Goal: Task Accomplishment & Management: Use online tool/utility

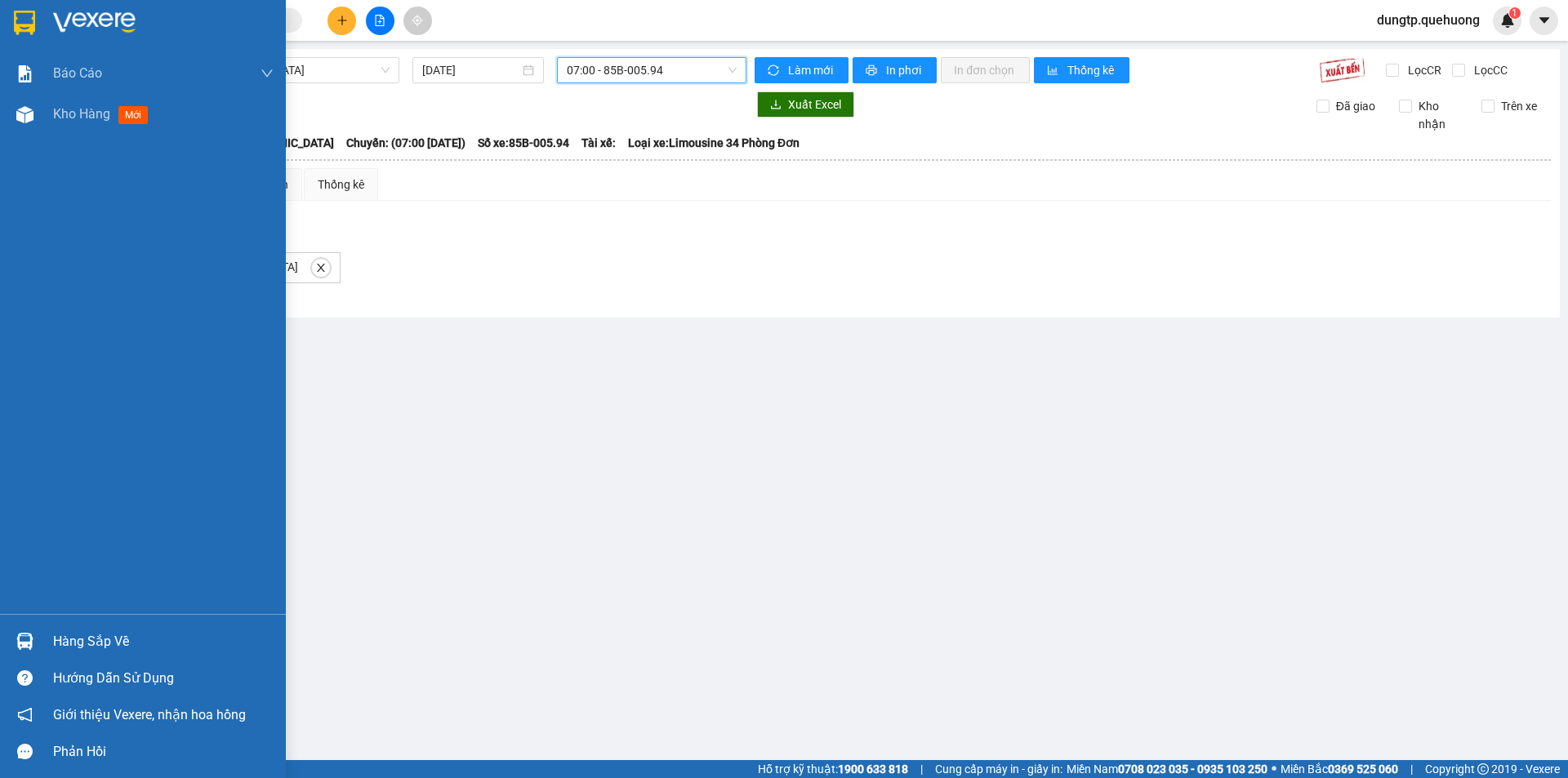
click at [60, 639] on div "Hàng sắp về" at bounding box center [164, 642] width 221 height 25
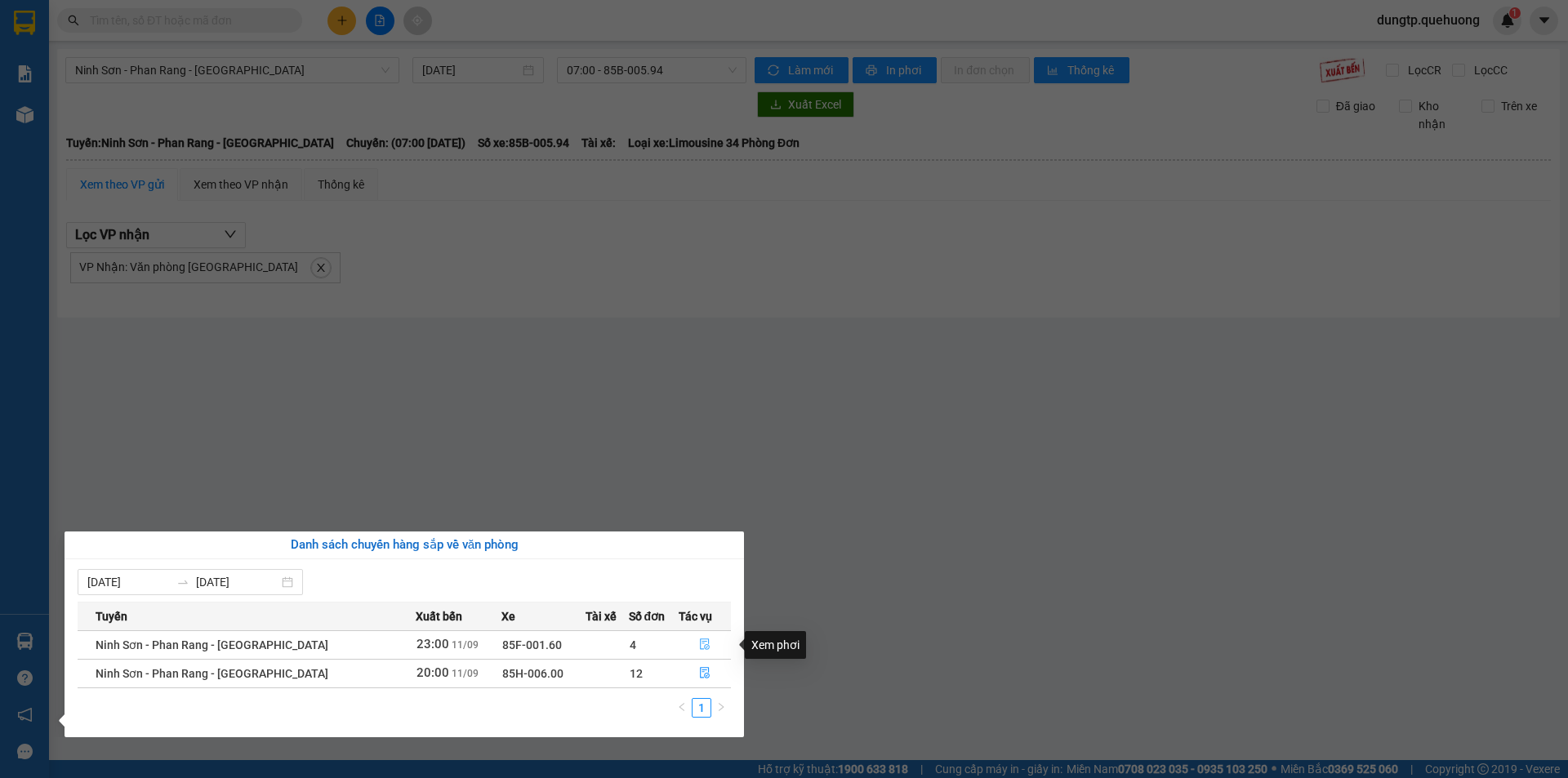
click at [700, 645] on icon "file-done" at bounding box center [705, 645] width 11 height 11
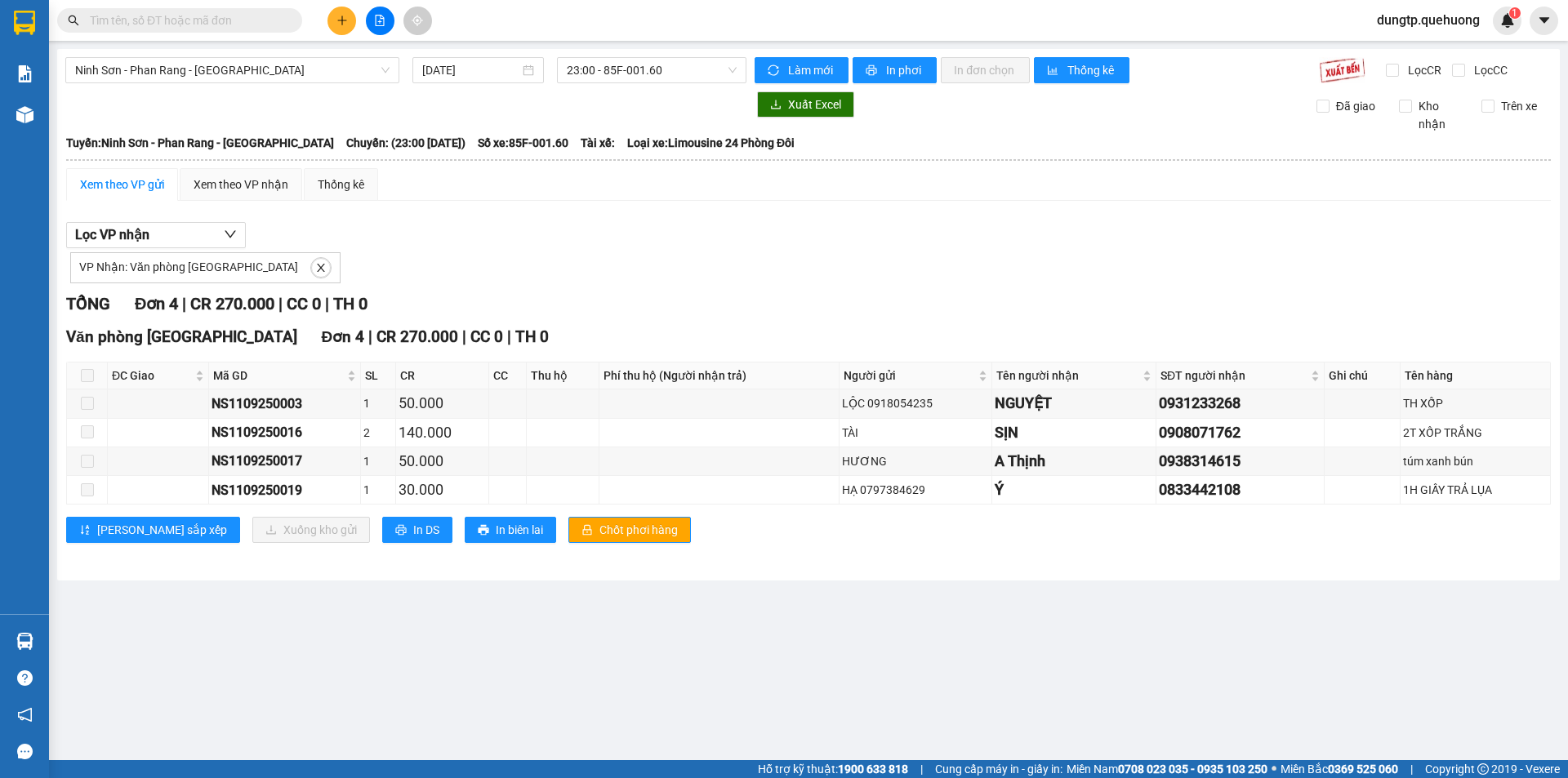
click at [89, 374] on span at bounding box center [87, 376] width 13 height 13
drag, startPoint x: 85, startPoint y: 386, endPoint x: 105, endPoint y: 401, distance: 25.0
click at [86, 387] on th at bounding box center [87, 376] width 41 height 27
click at [87, 375] on span at bounding box center [87, 376] width 13 height 13
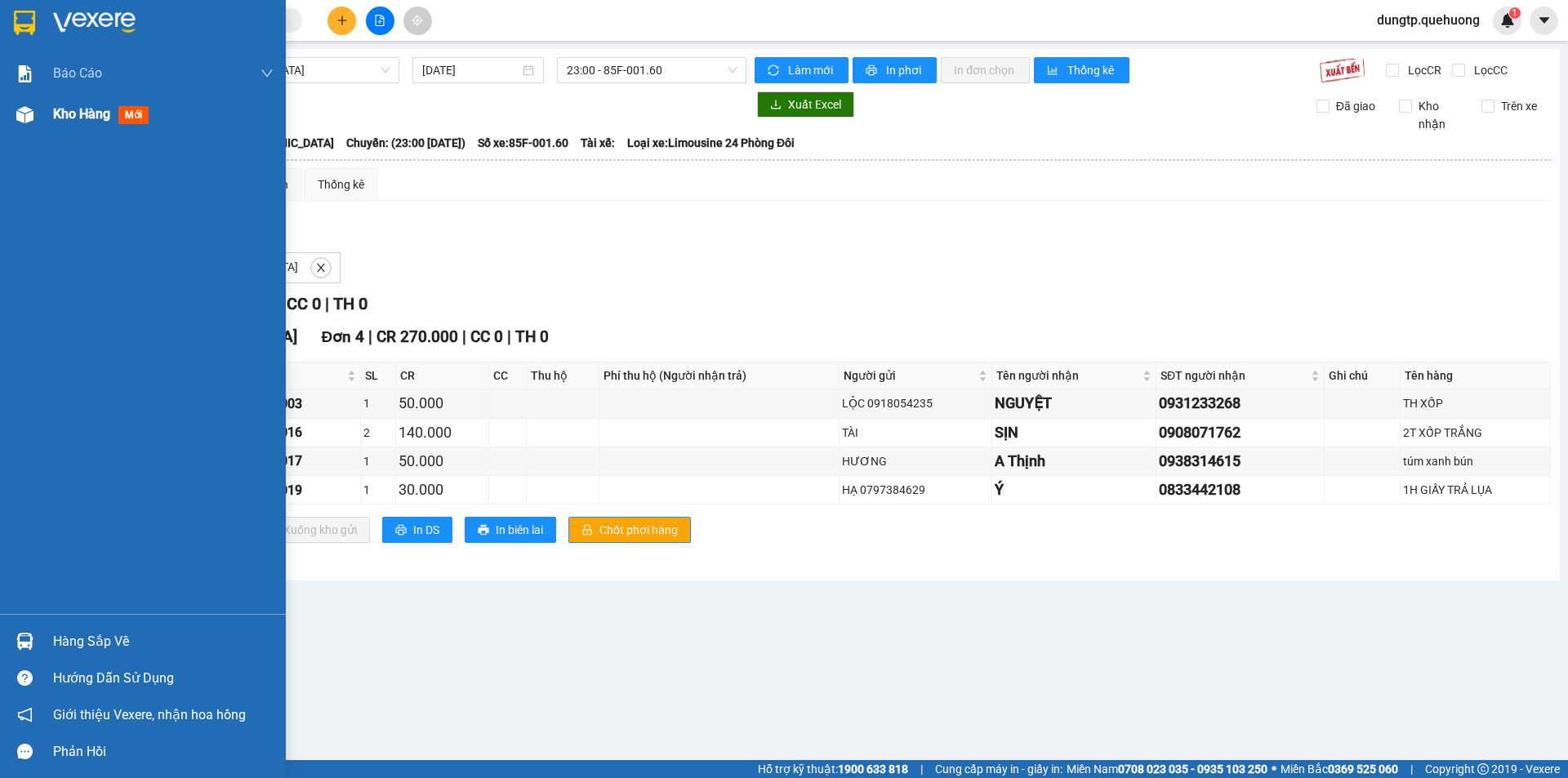
click at [82, 115] on span "Kho hàng" at bounding box center [82, 114] width 57 height 15
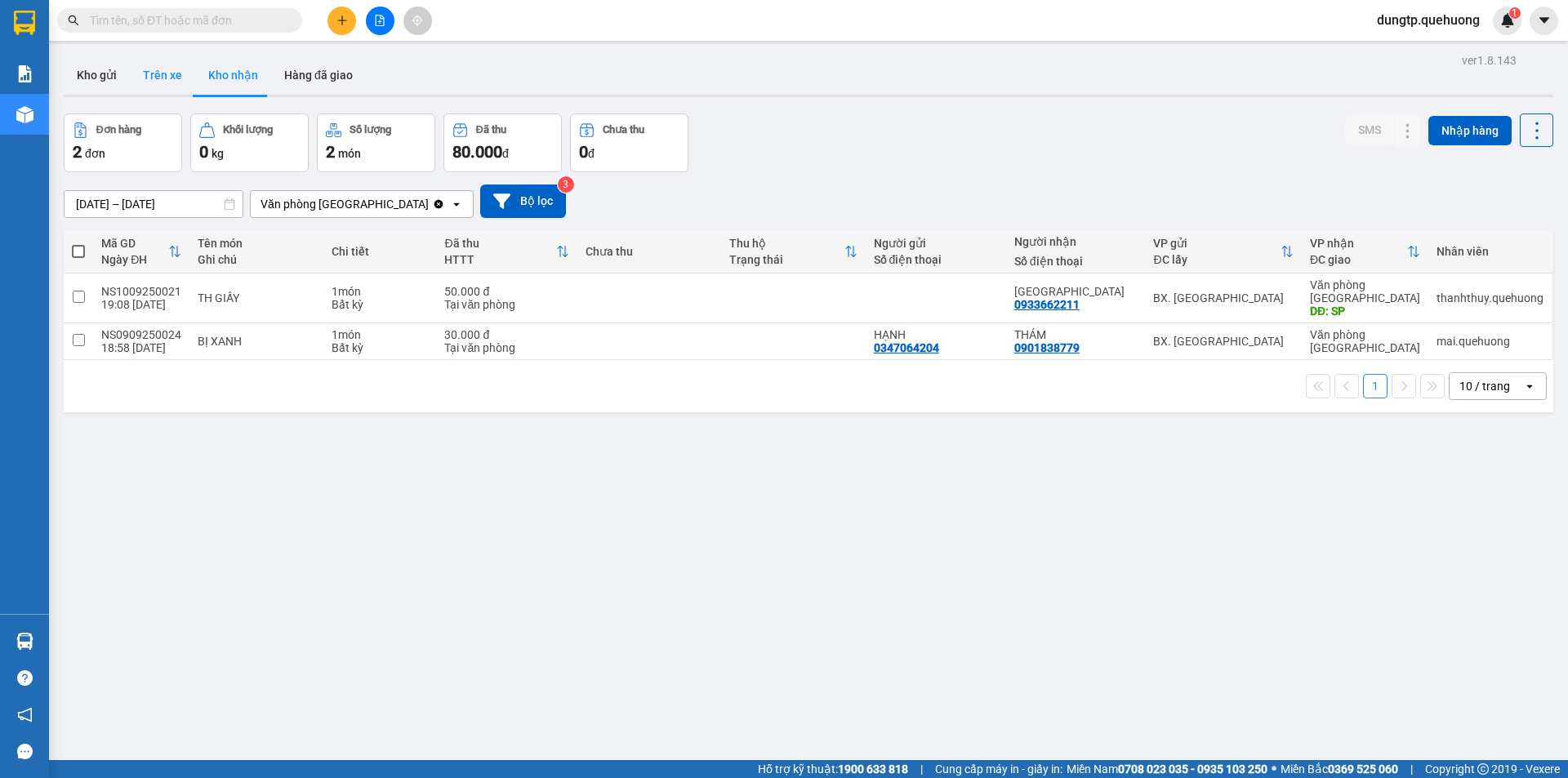
click at [171, 83] on button "Trên xe" at bounding box center [163, 74] width 66 height 39
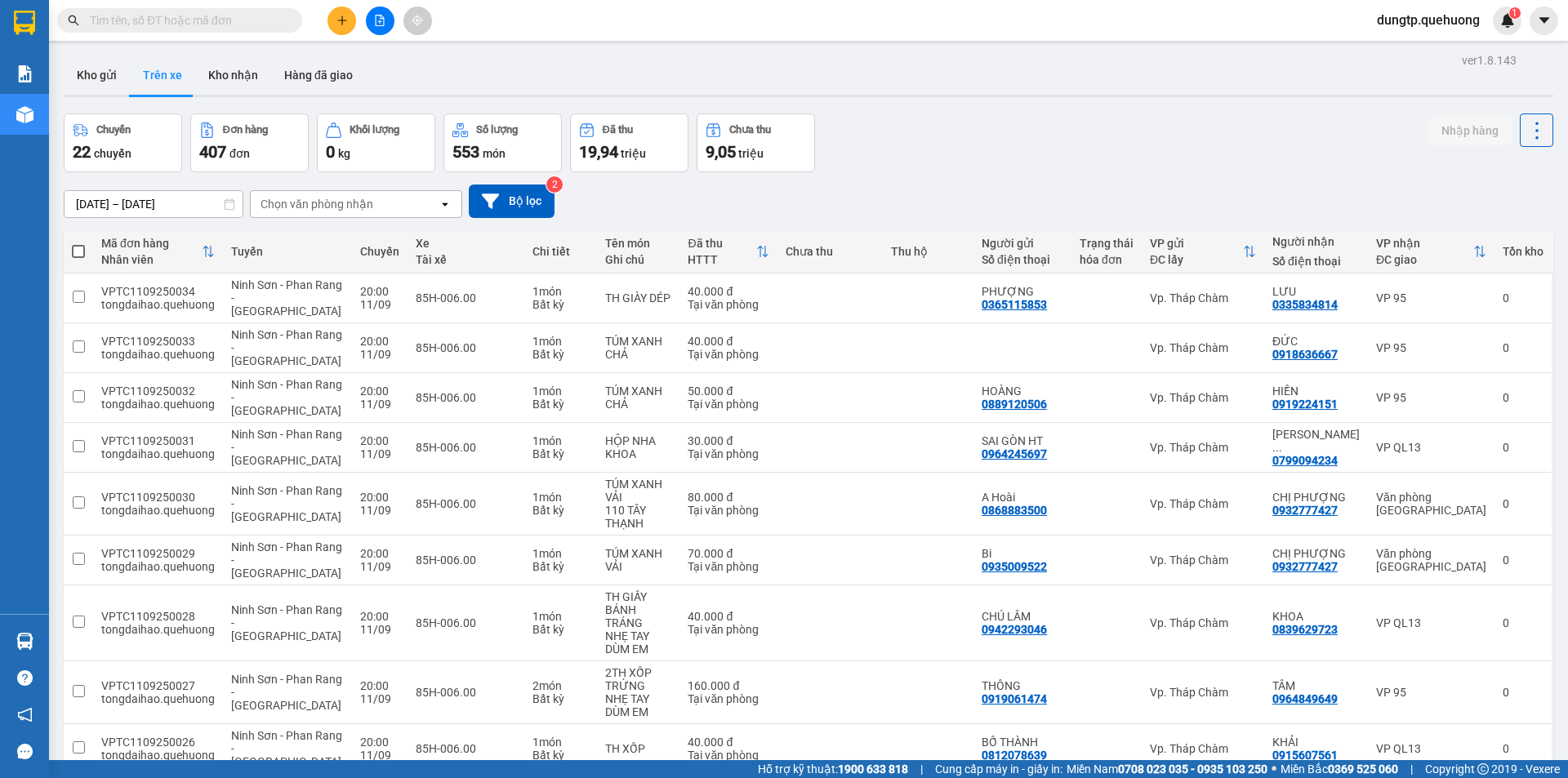
click at [352, 192] on div "Chọn văn phòng nhận" at bounding box center [345, 204] width 188 height 26
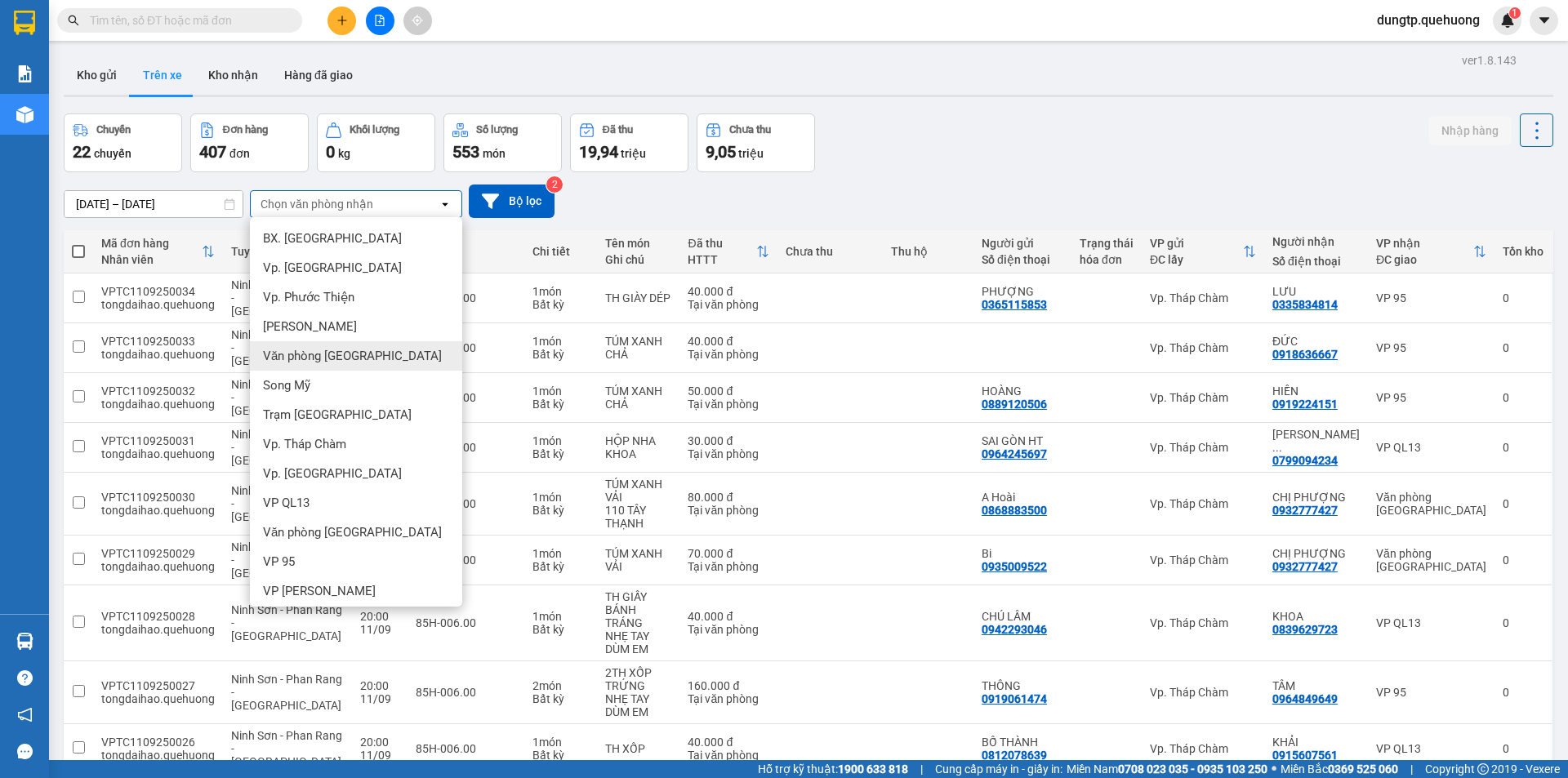
click at [342, 364] on div "Văn phòng [GEOGRAPHIC_DATA]" at bounding box center [356, 356] width 212 height 29
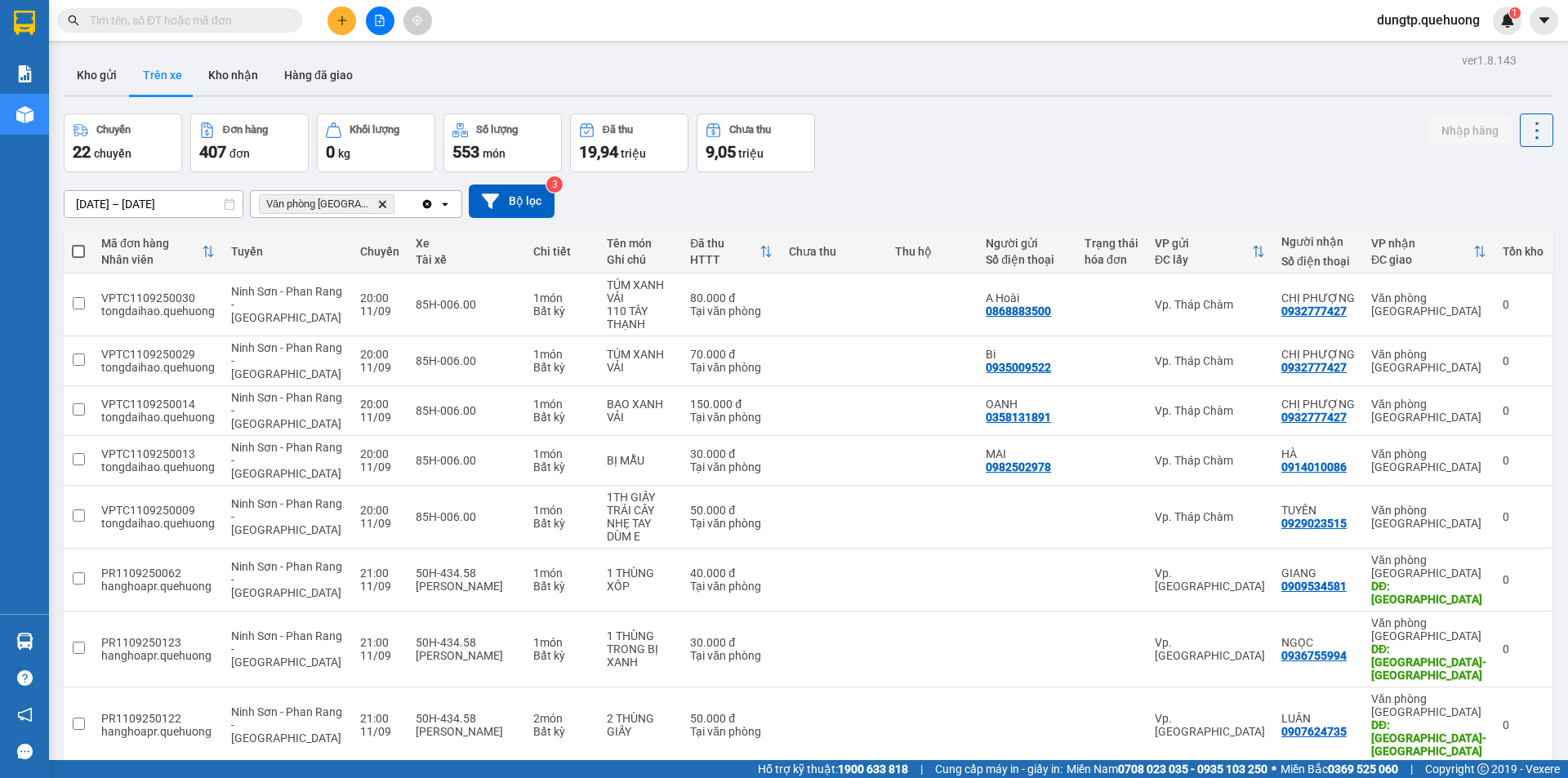
click at [74, 246] on span at bounding box center [79, 252] width 13 height 13
click at [78, 243] on input "checkbox" at bounding box center [78, 243] width 0 height 0
checkbox input "true"
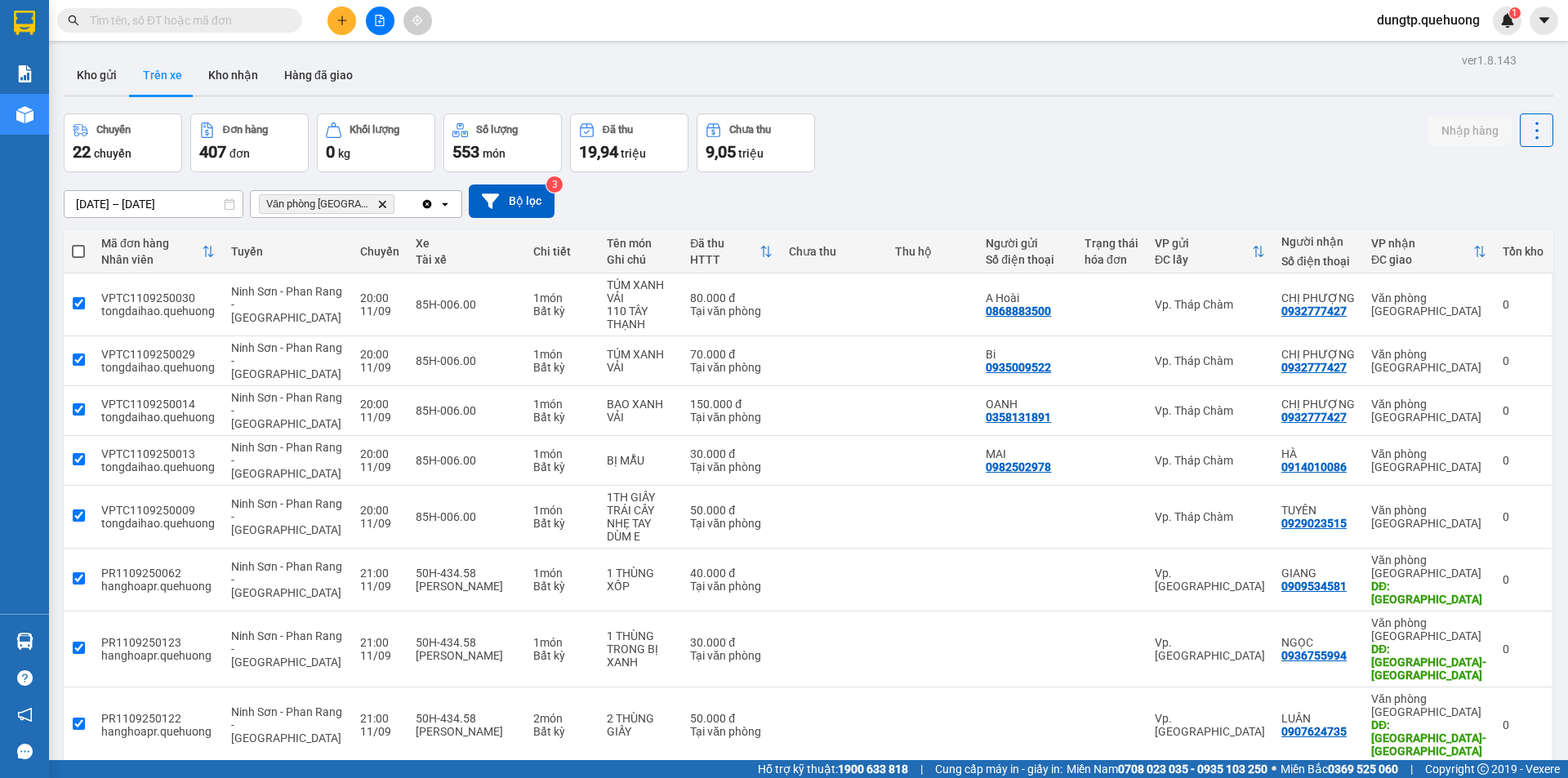
checkbox input "true"
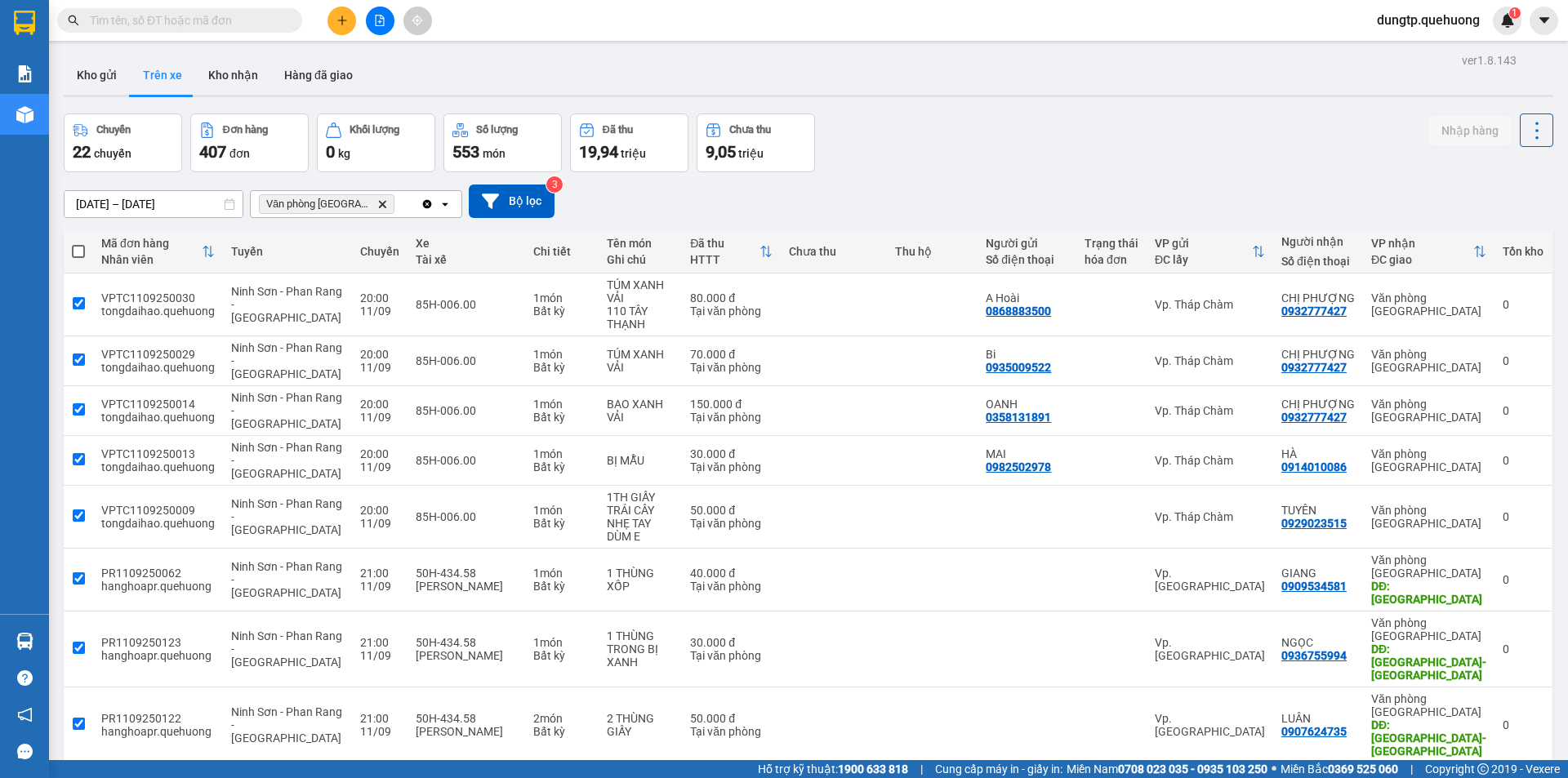
checkbox input "true"
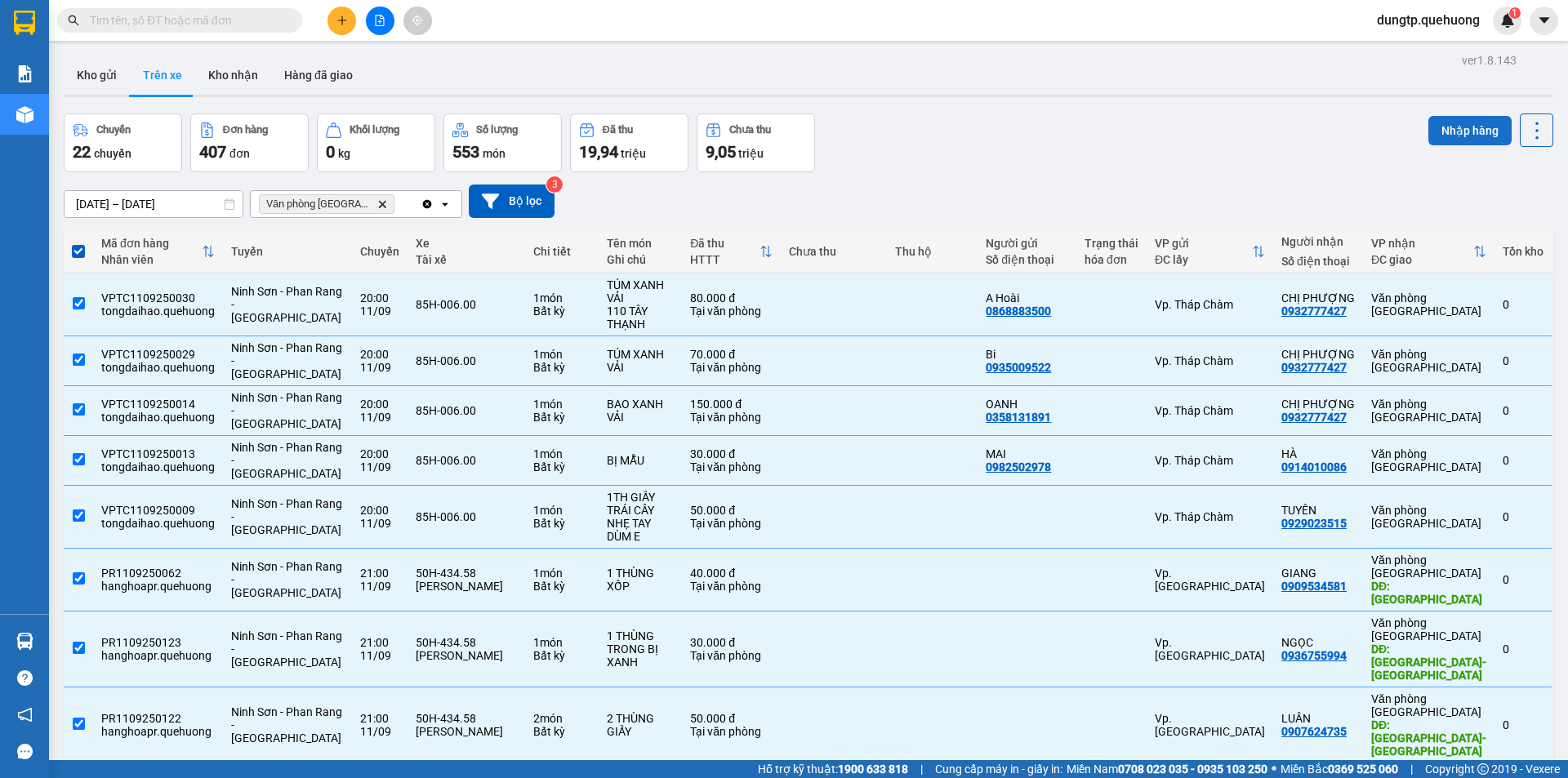
click at [1445, 129] on button "Nhập hàng" at bounding box center [1470, 130] width 84 height 29
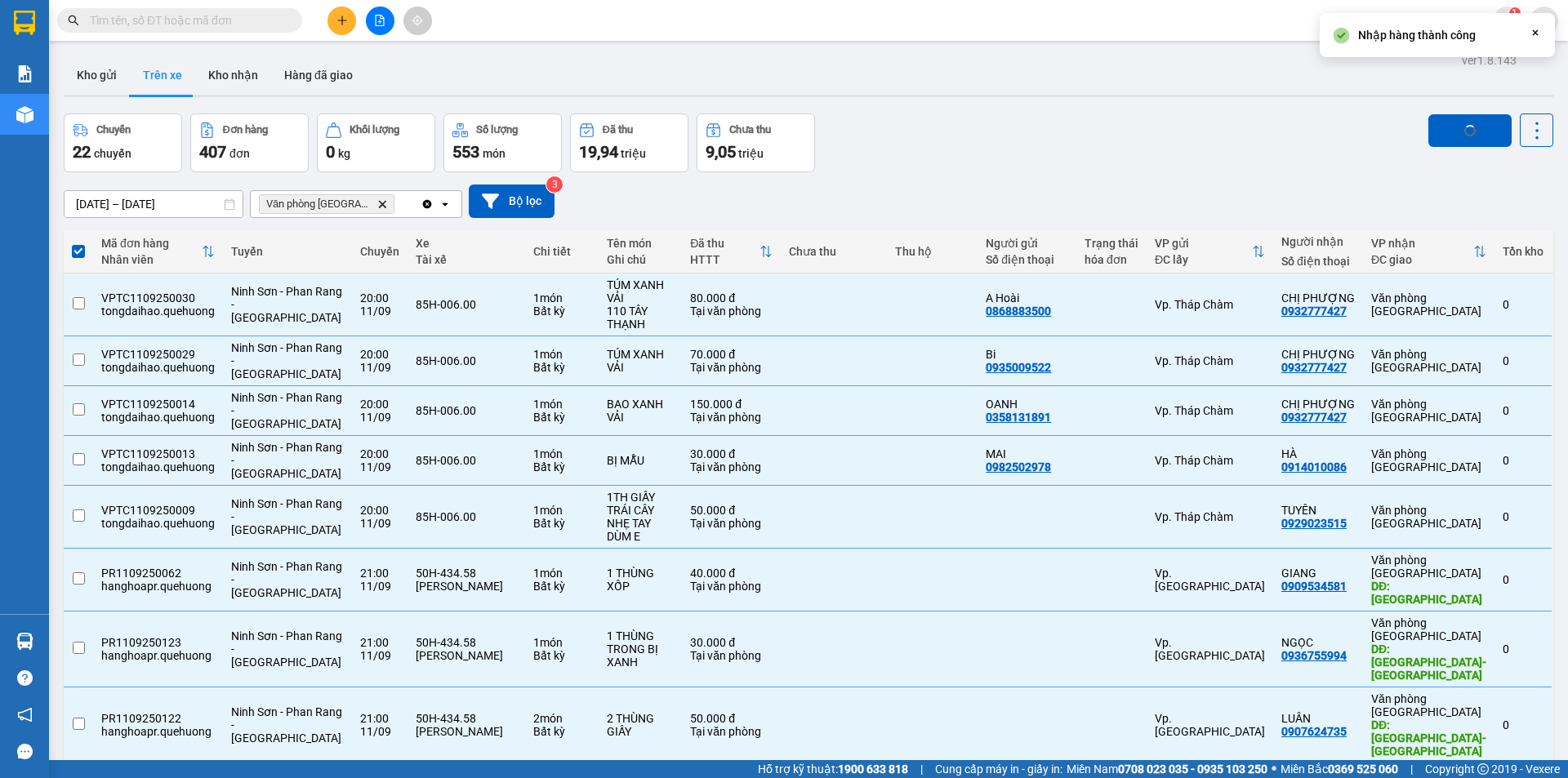
checkbox input "false"
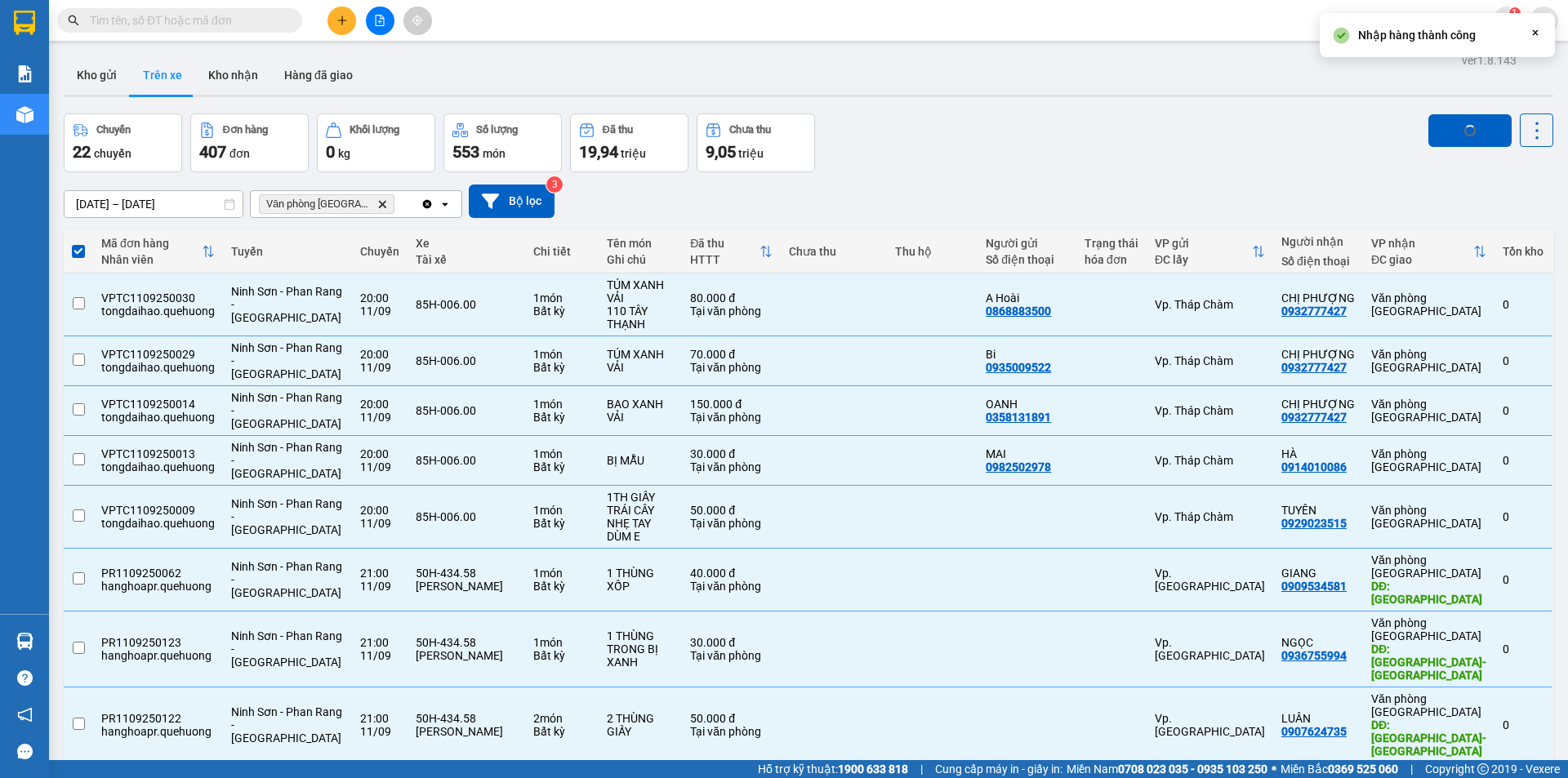
checkbox input "false"
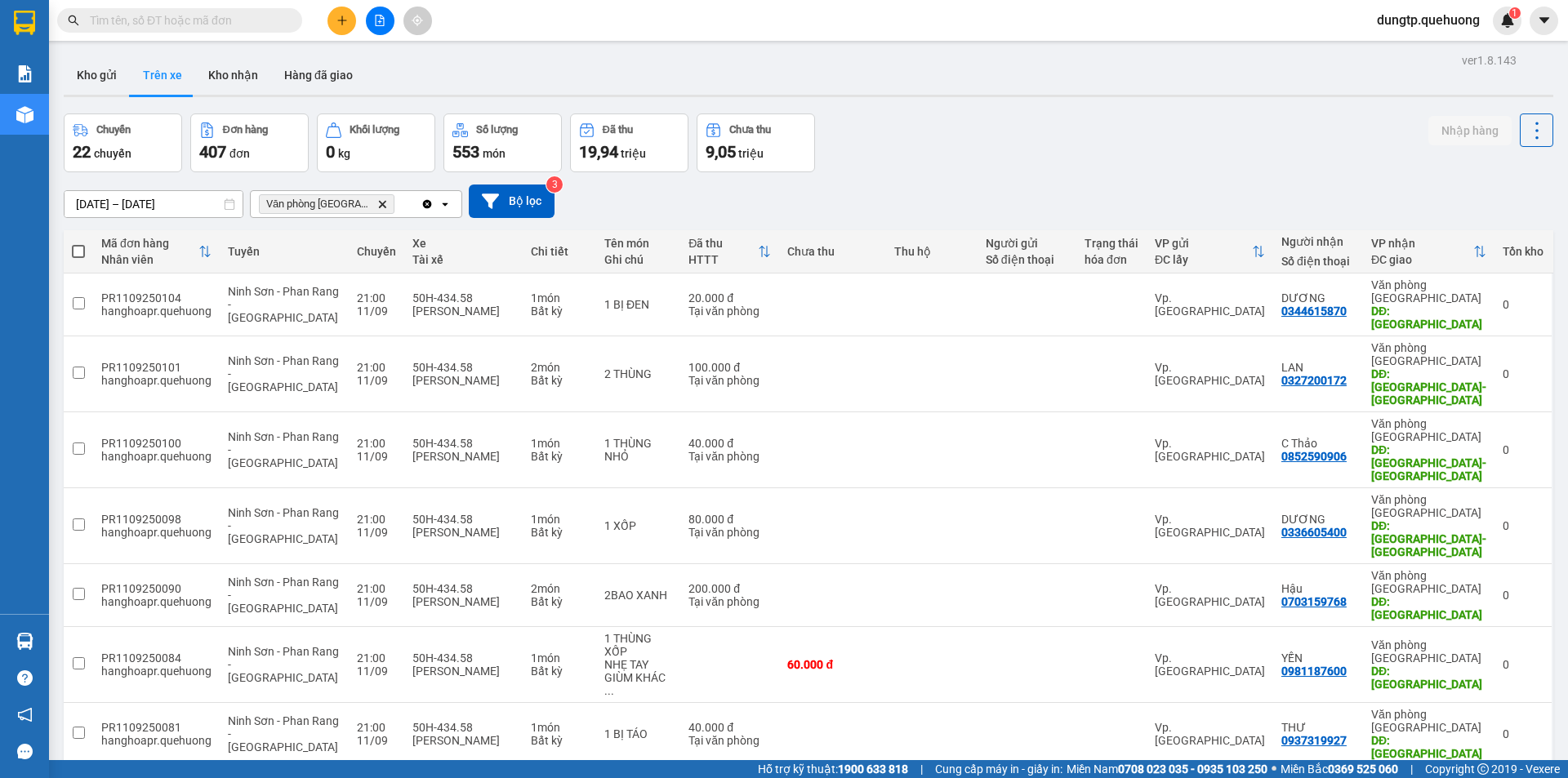
click at [72, 244] on label at bounding box center [79, 251] width 13 height 16
click at [78, 243] on input "checkbox" at bounding box center [78, 243] width 0 height 0
checkbox input "true"
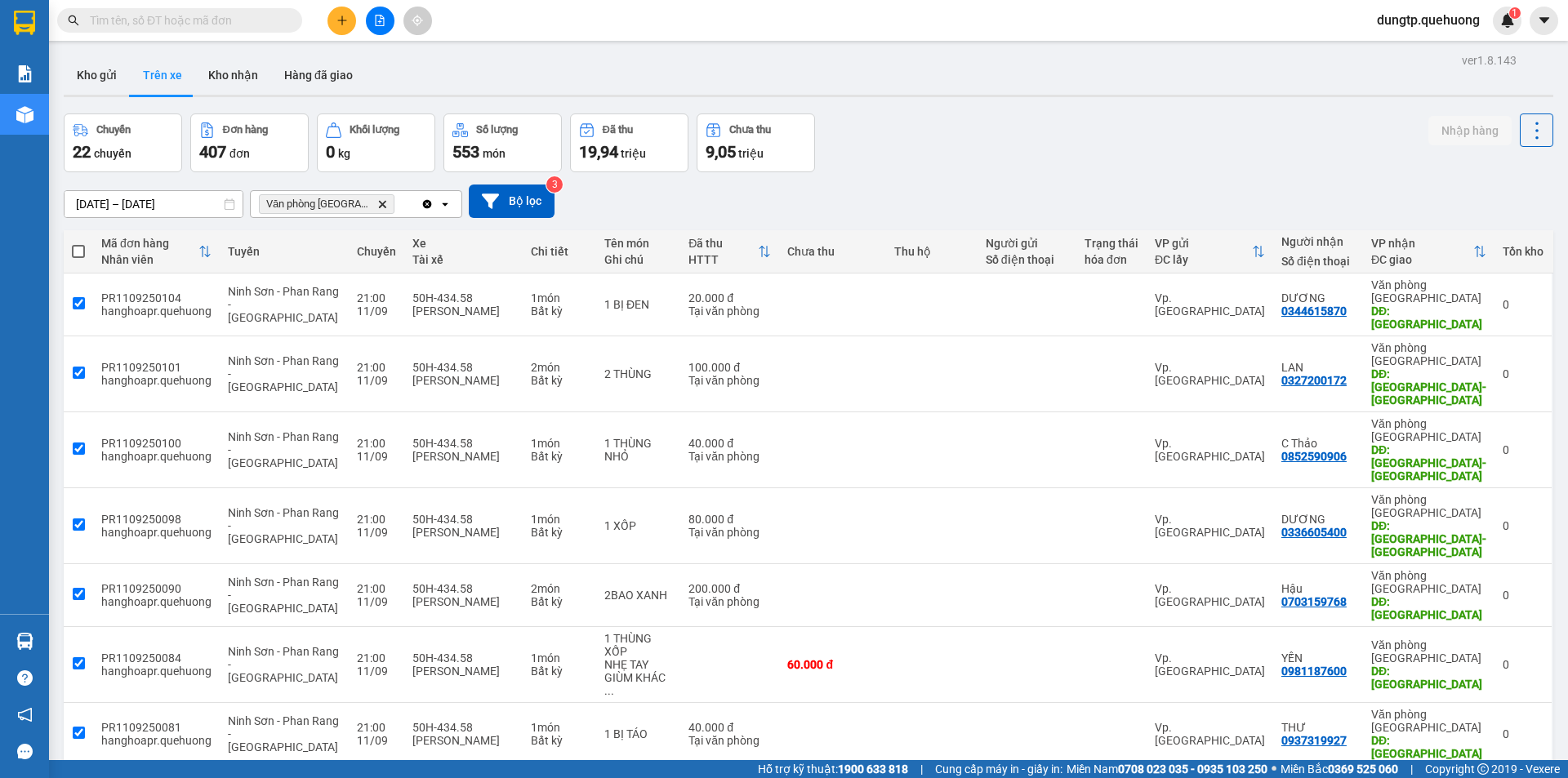
checkbox input "true"
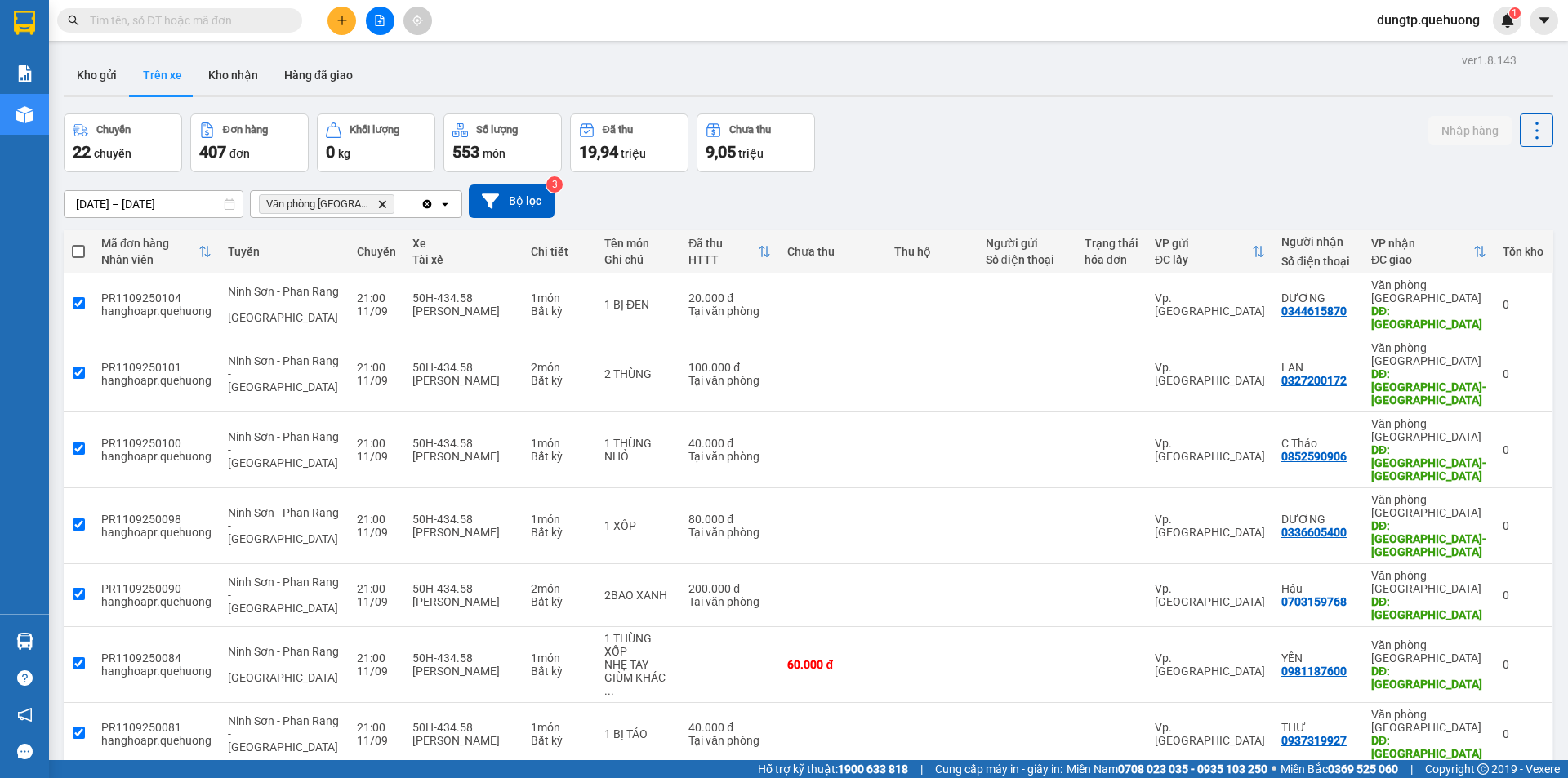
checkbox input "true"
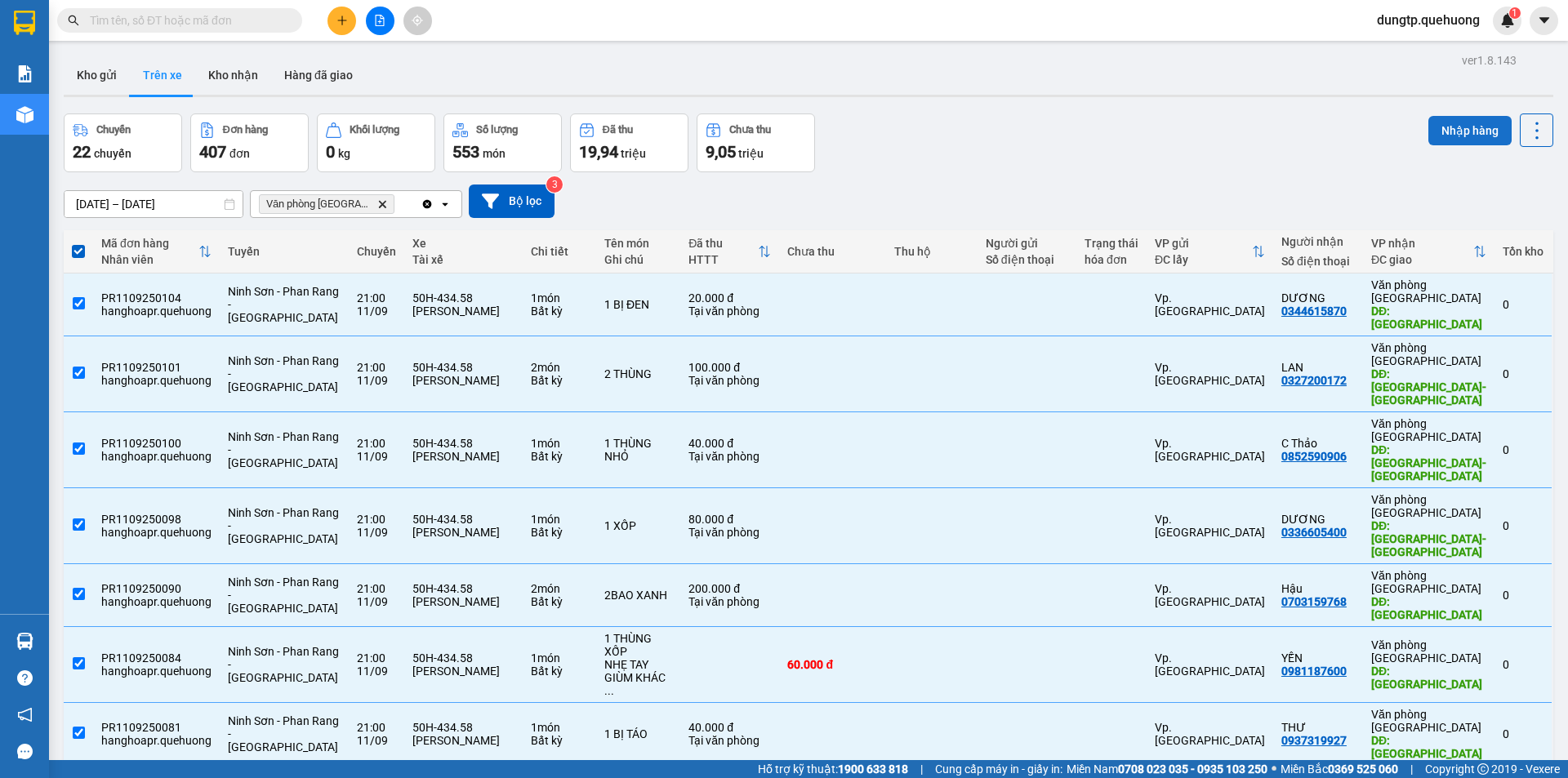
click at [1463, 136] on button "Nhập hàng" at bounding box center [1470, 130] width 84 height 29
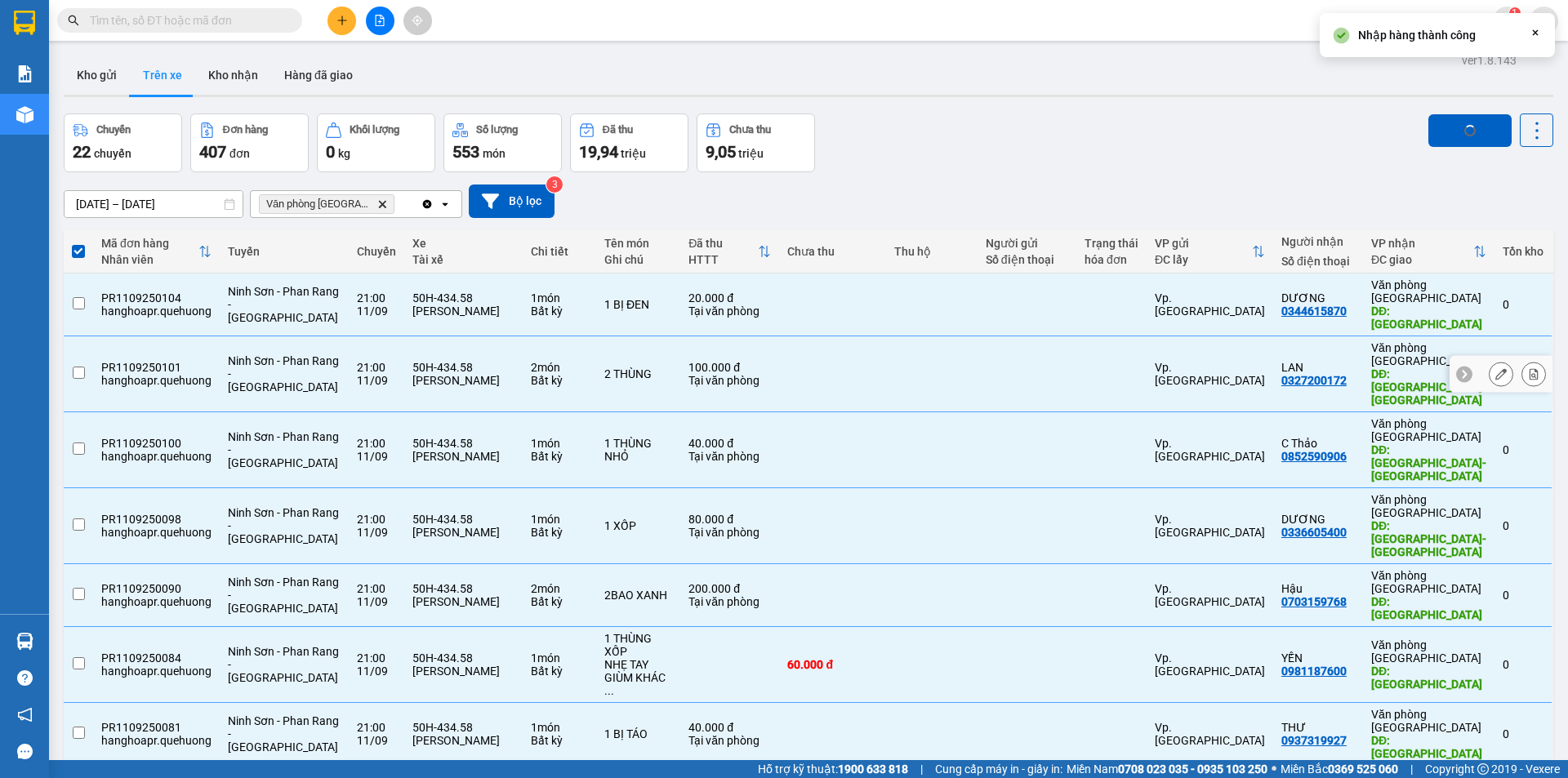
checkbox input "false"
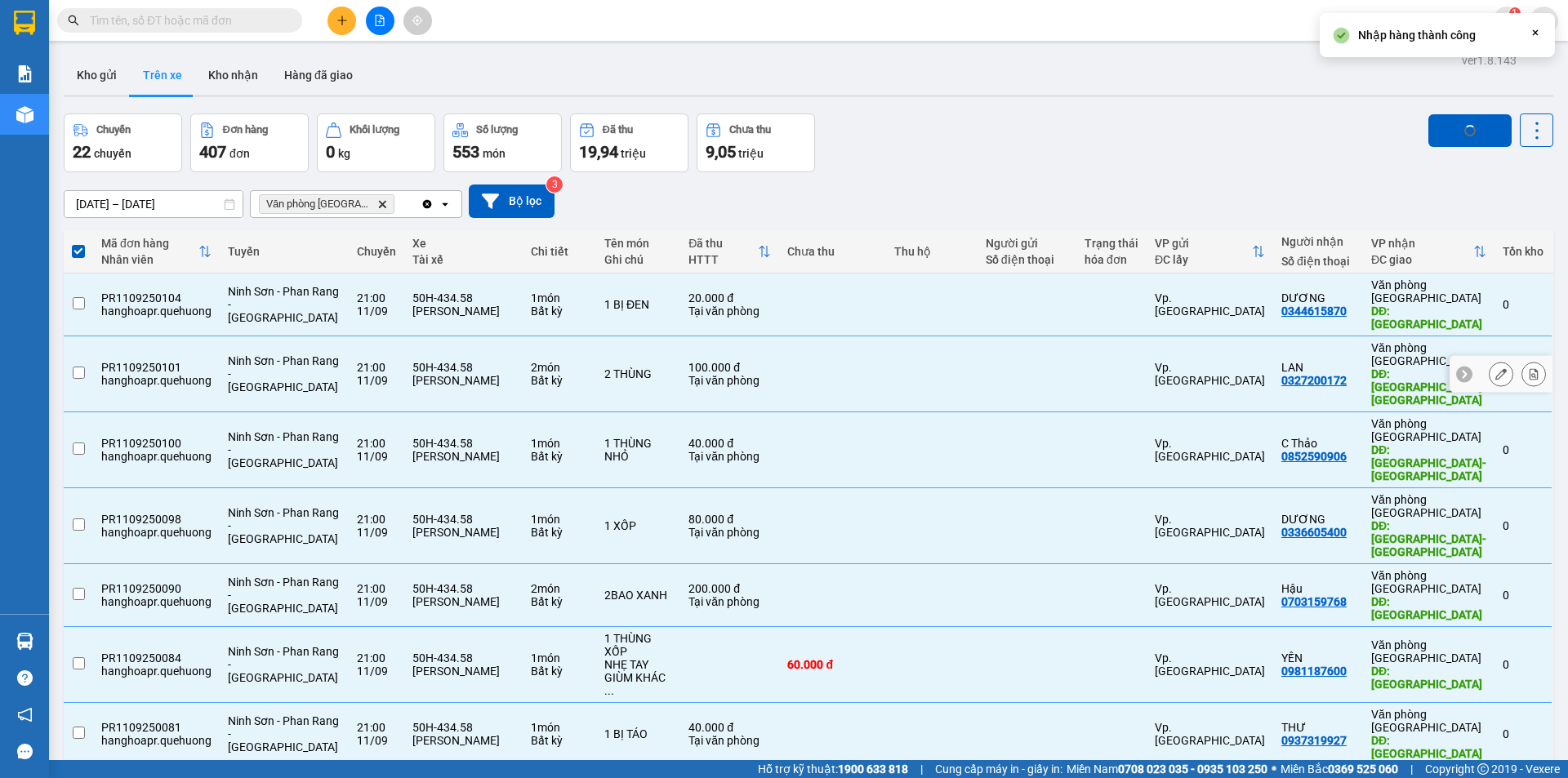
checkbox input "false"
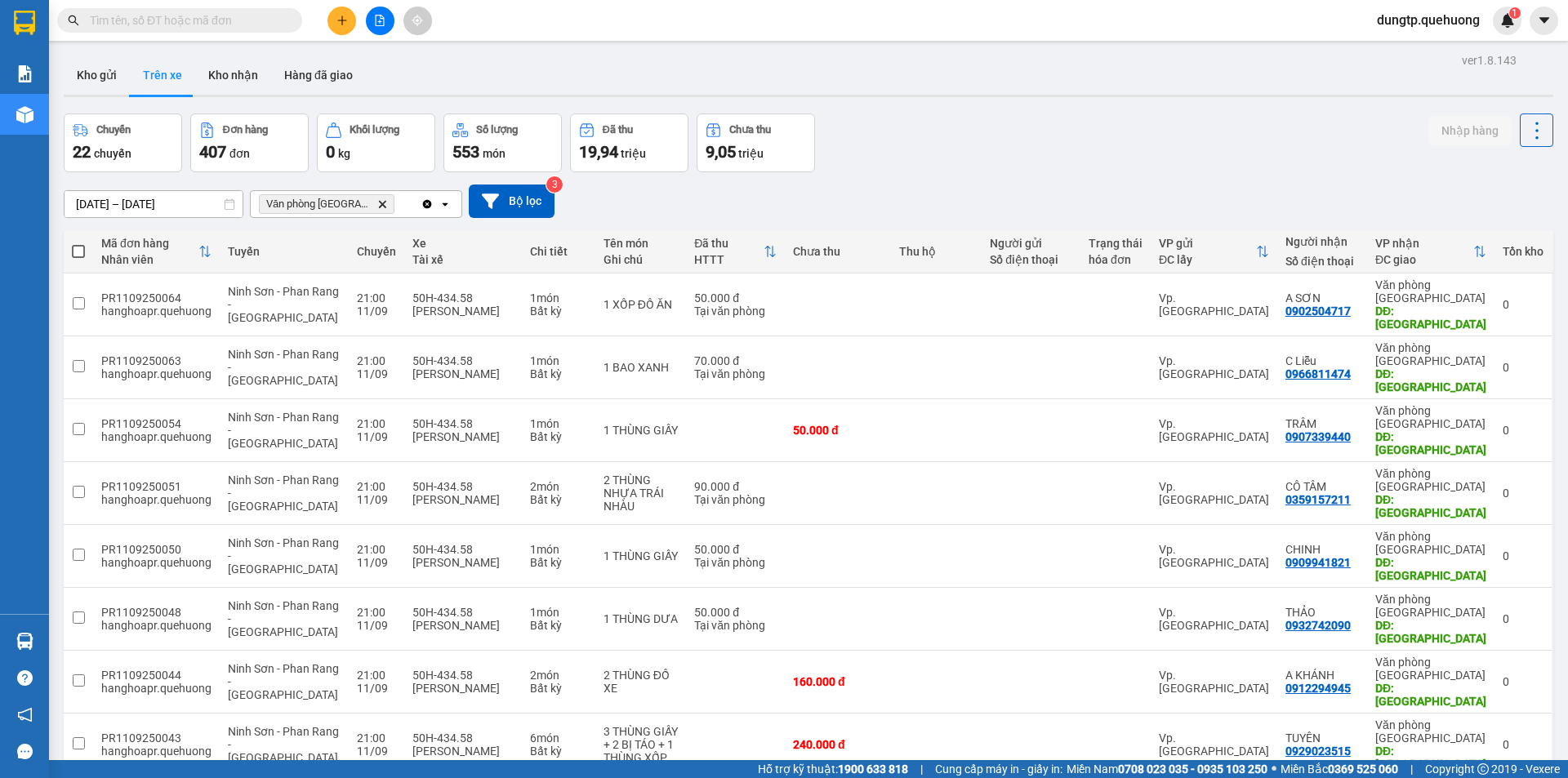
click at [78, 247] on span at bounding box center [79, 252] width 13 height 13
click at [78, 243] on input "checkbox" at bounding box center [78, 243] width 0 height 0
checkbox input "true"
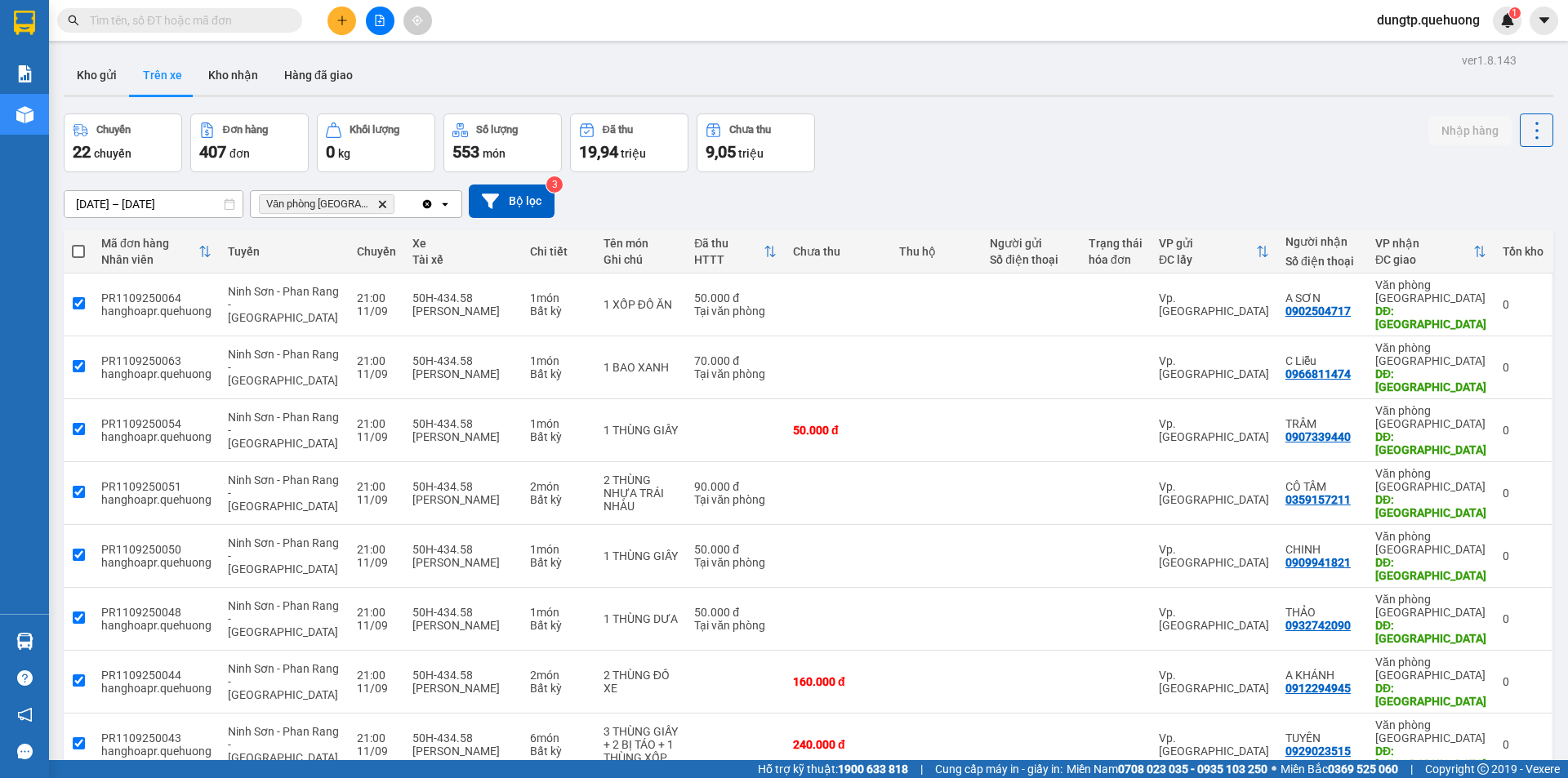
checkbox input "true"
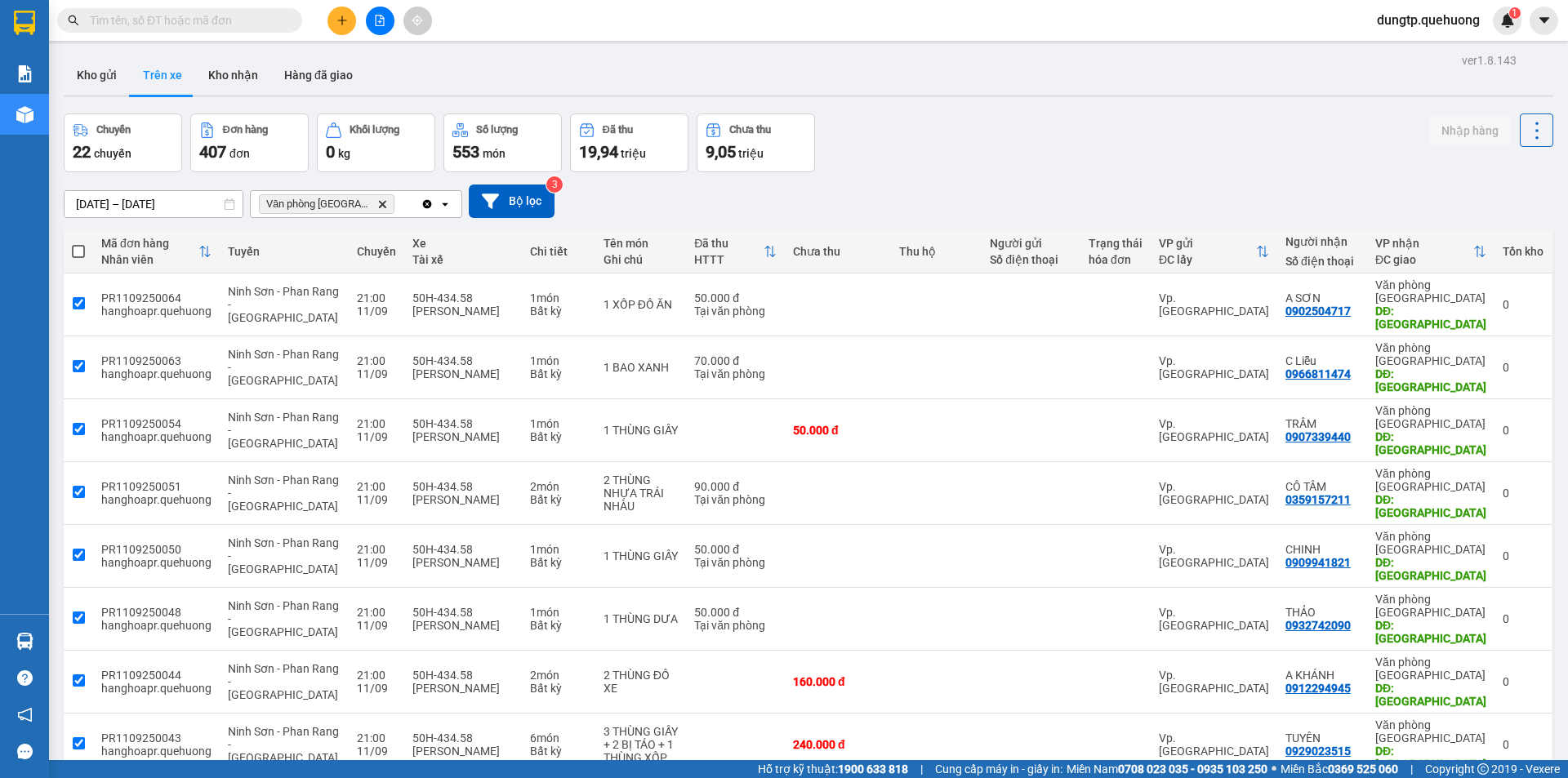
checkbox input "true"
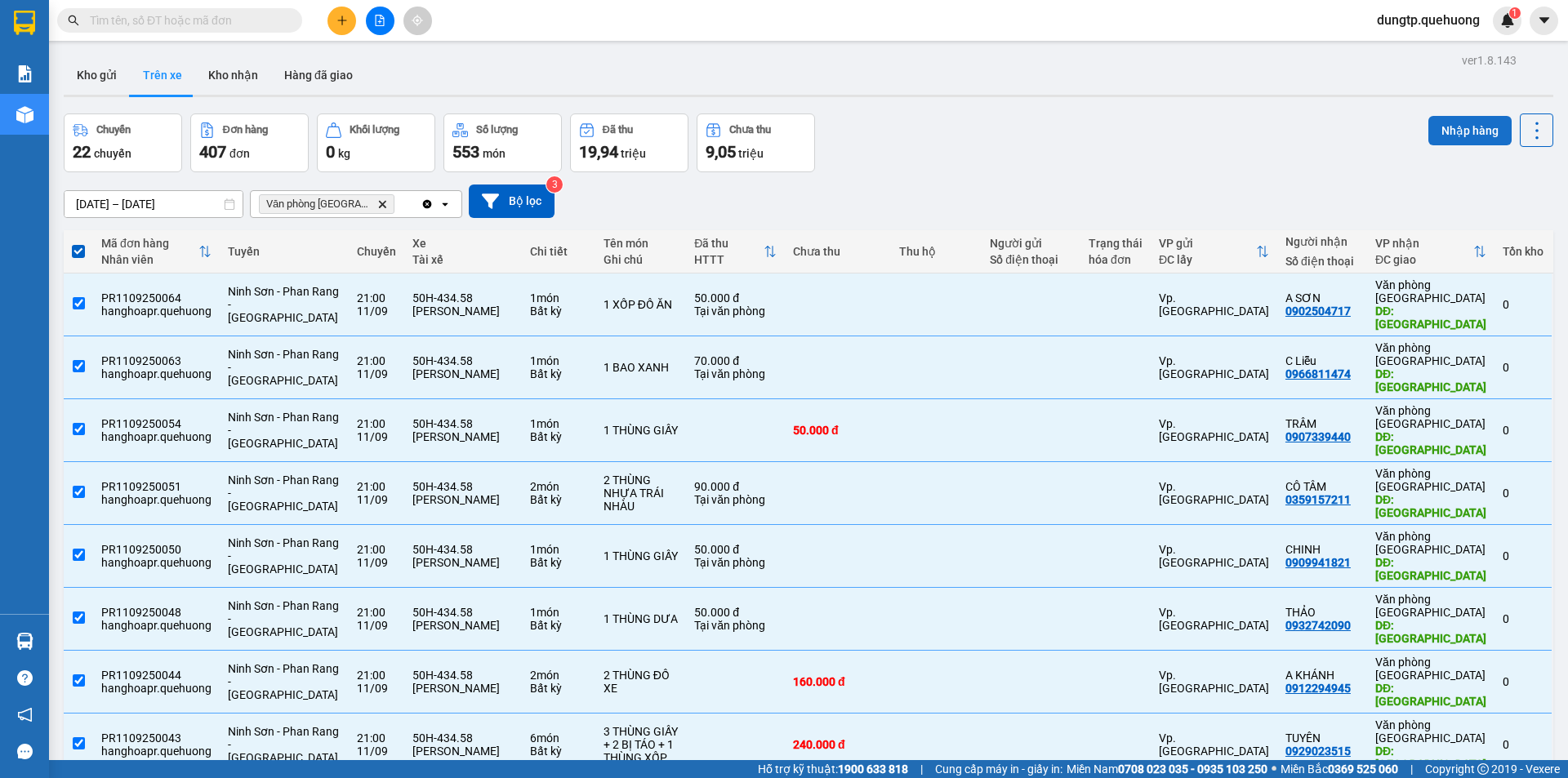
click at [1468, 128] on button "Nhập hàng" at bounding box center [1470, 130] width 84 height 29
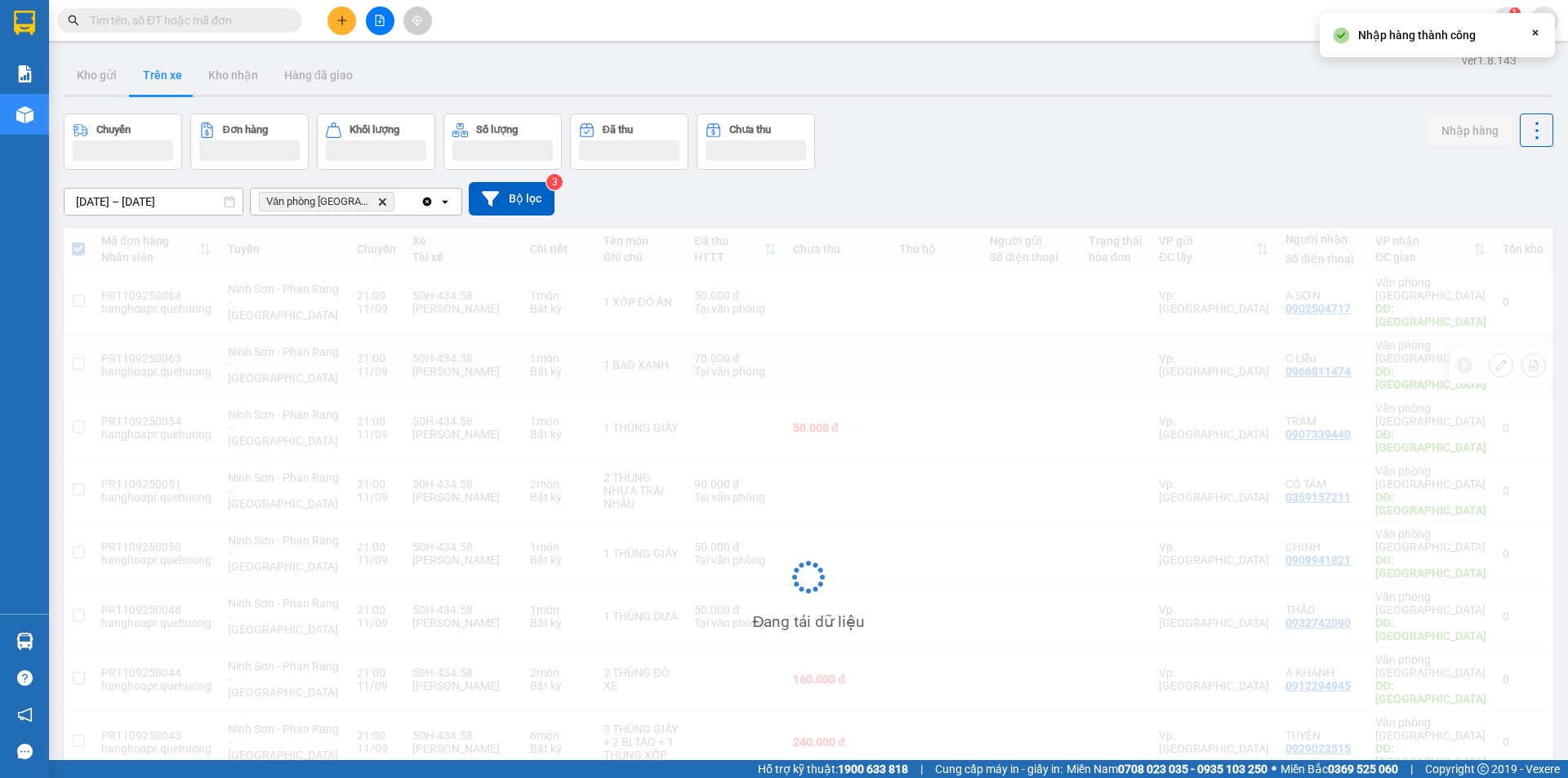
checkbox input "false"
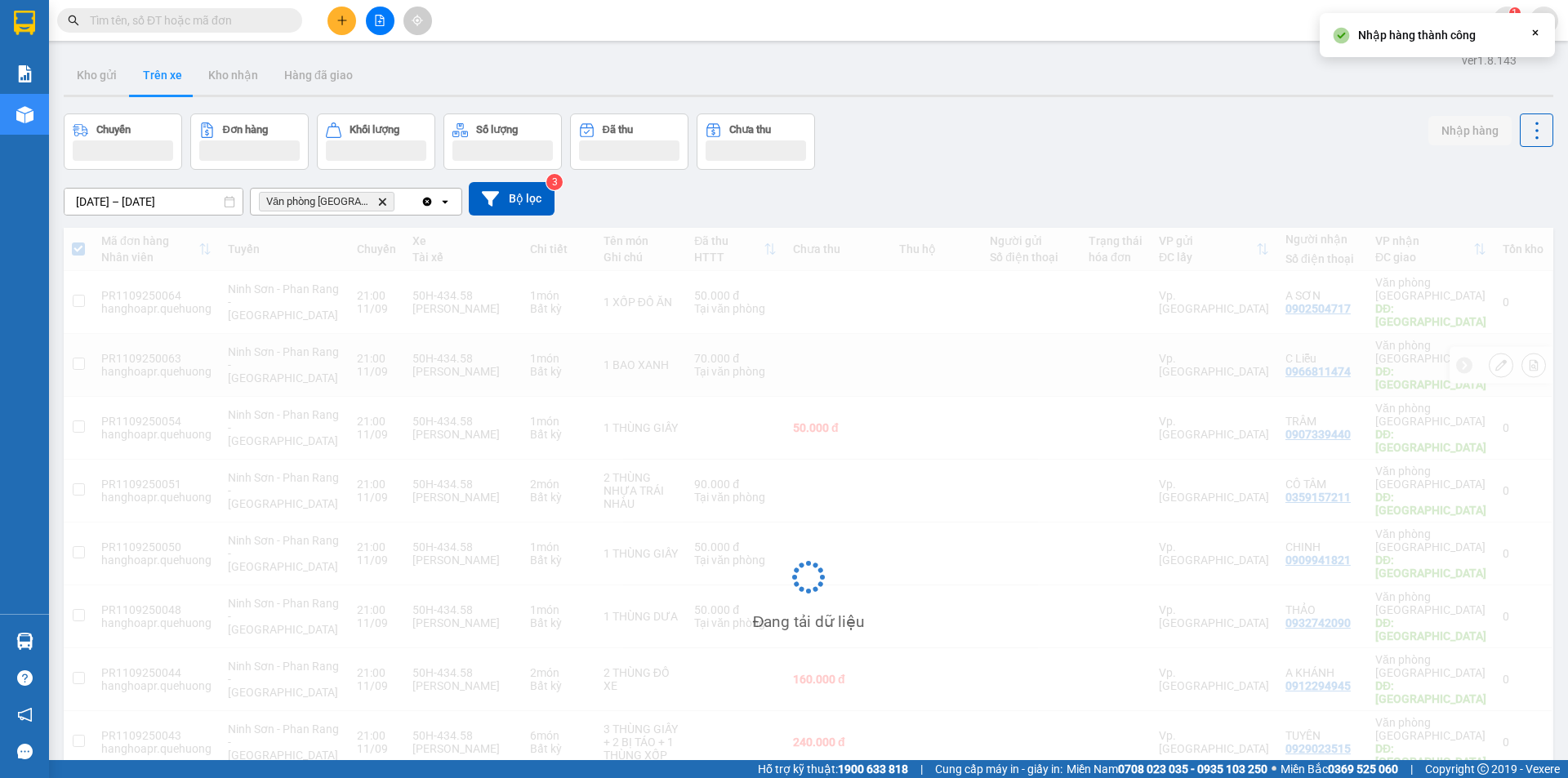
checkbox input "false"
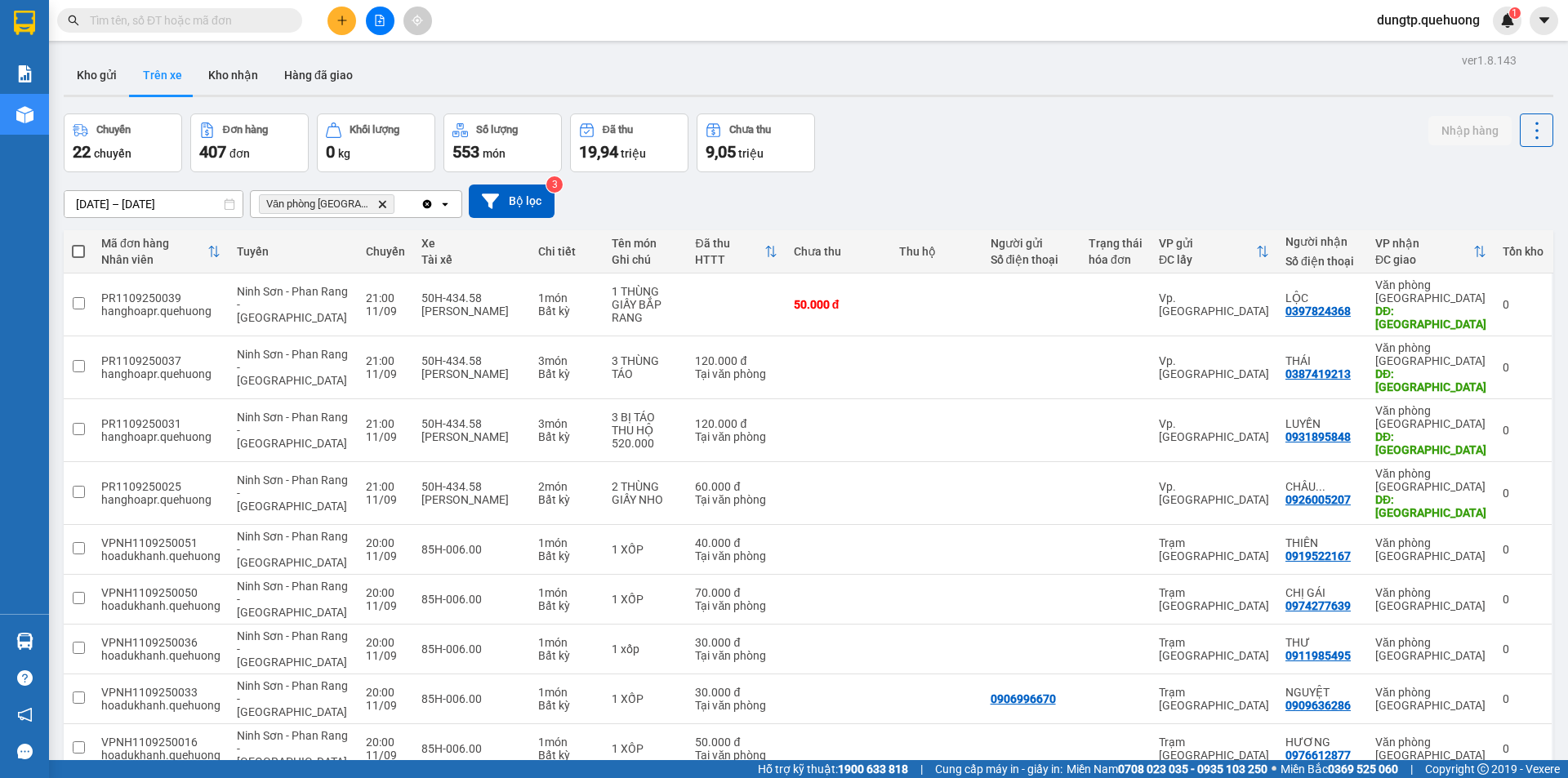
click at [82, 252] on span at bounding box center [79, 252] width 13 height 13
click at [78, 243] on input "checkbox" at bounding box center [78, 243] width 0 height 0
checkbox input "true"
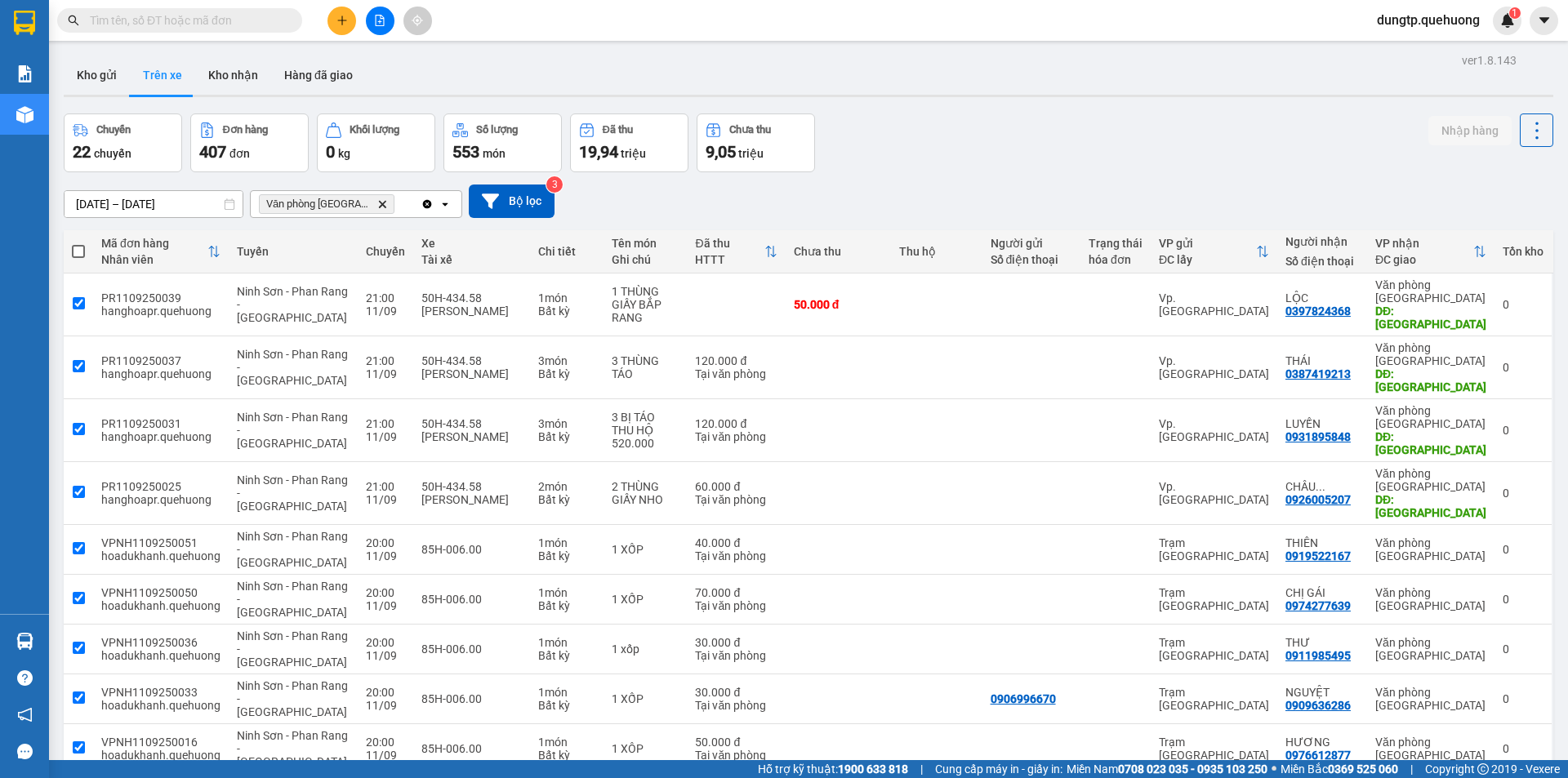
checkbox input "true"
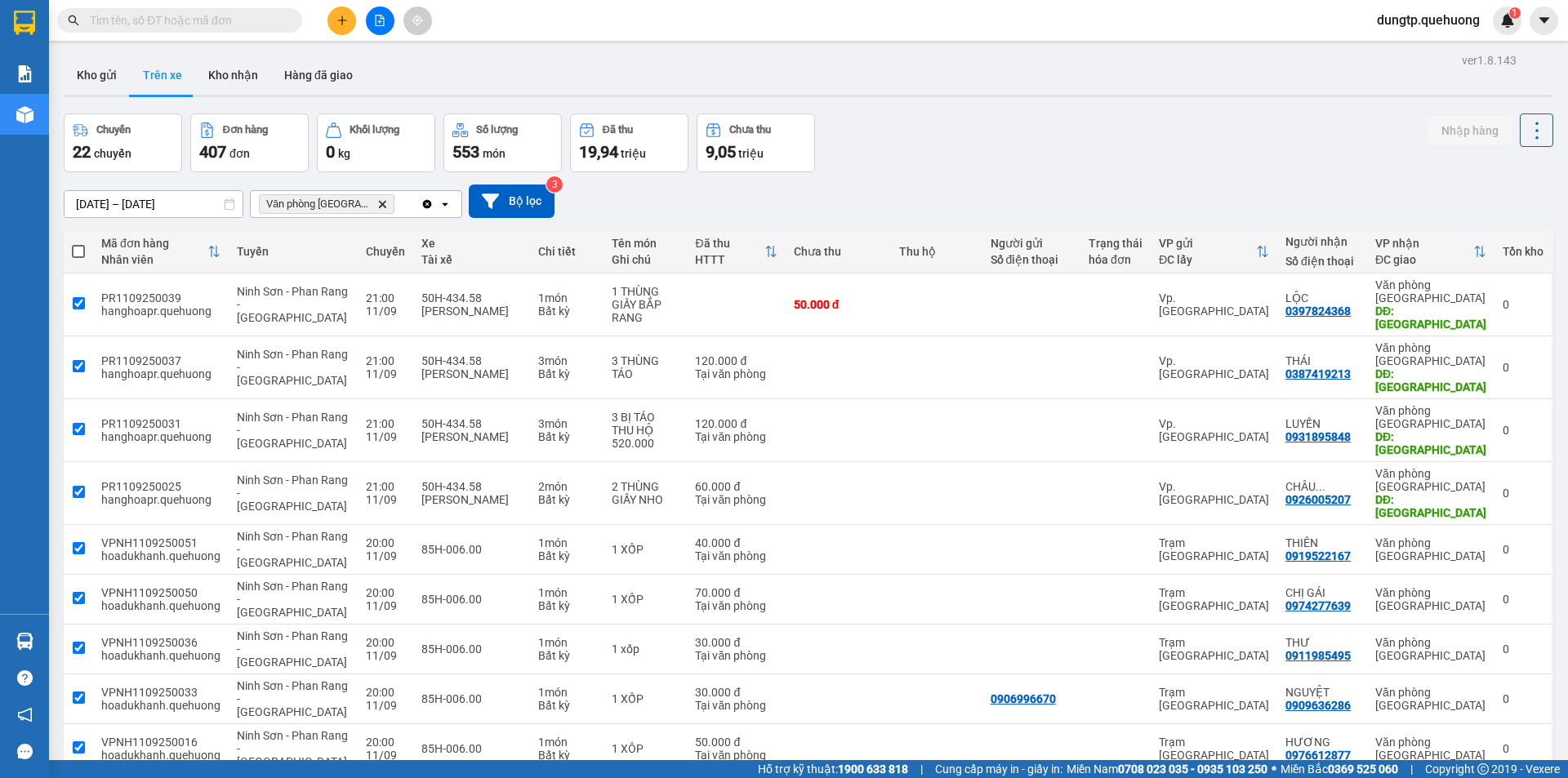
checkbox input "true"
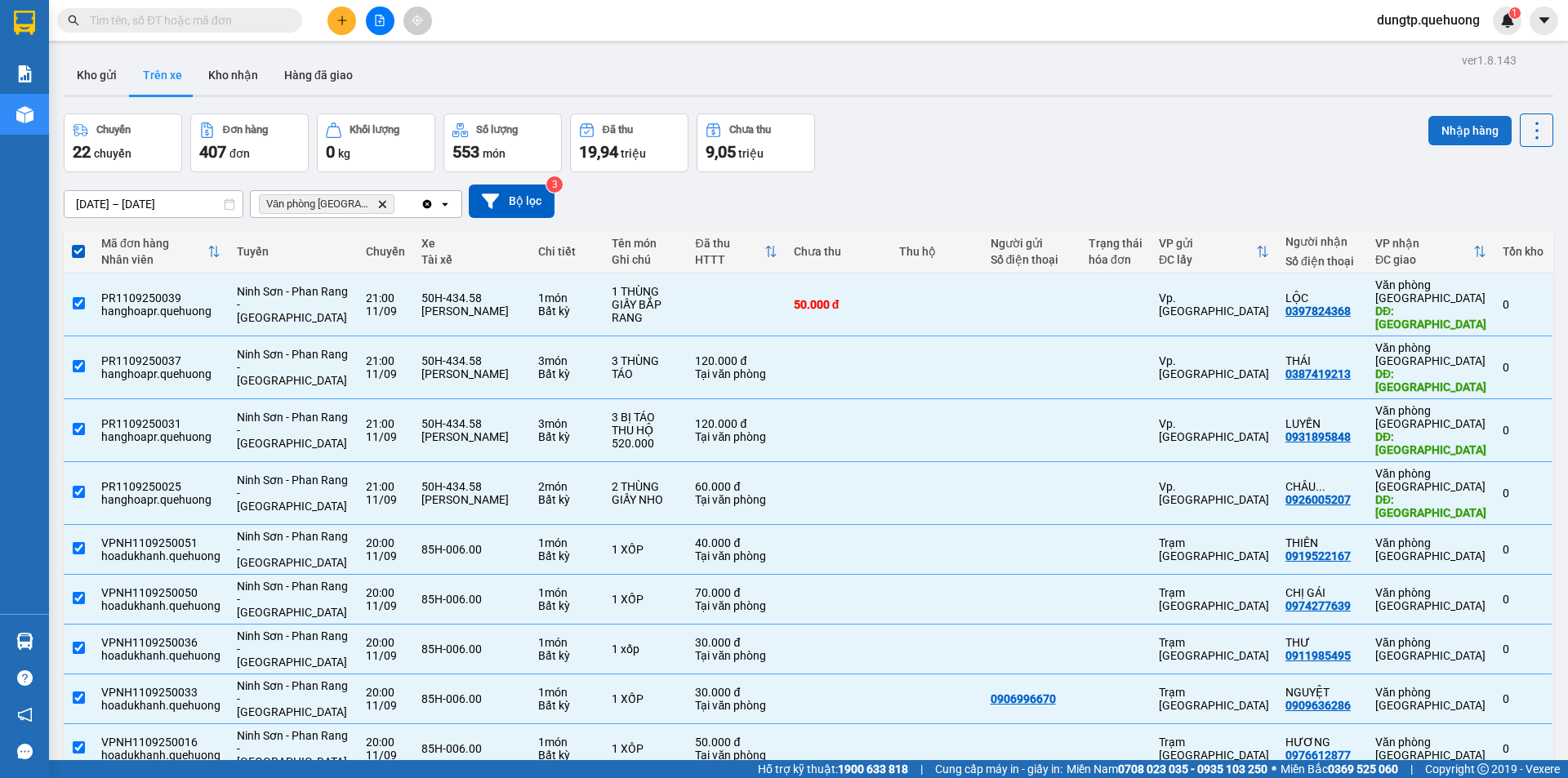
click at [1439, 129] on button "Nhập hàng" at bounding box center [1470, 130] width 84 height 29
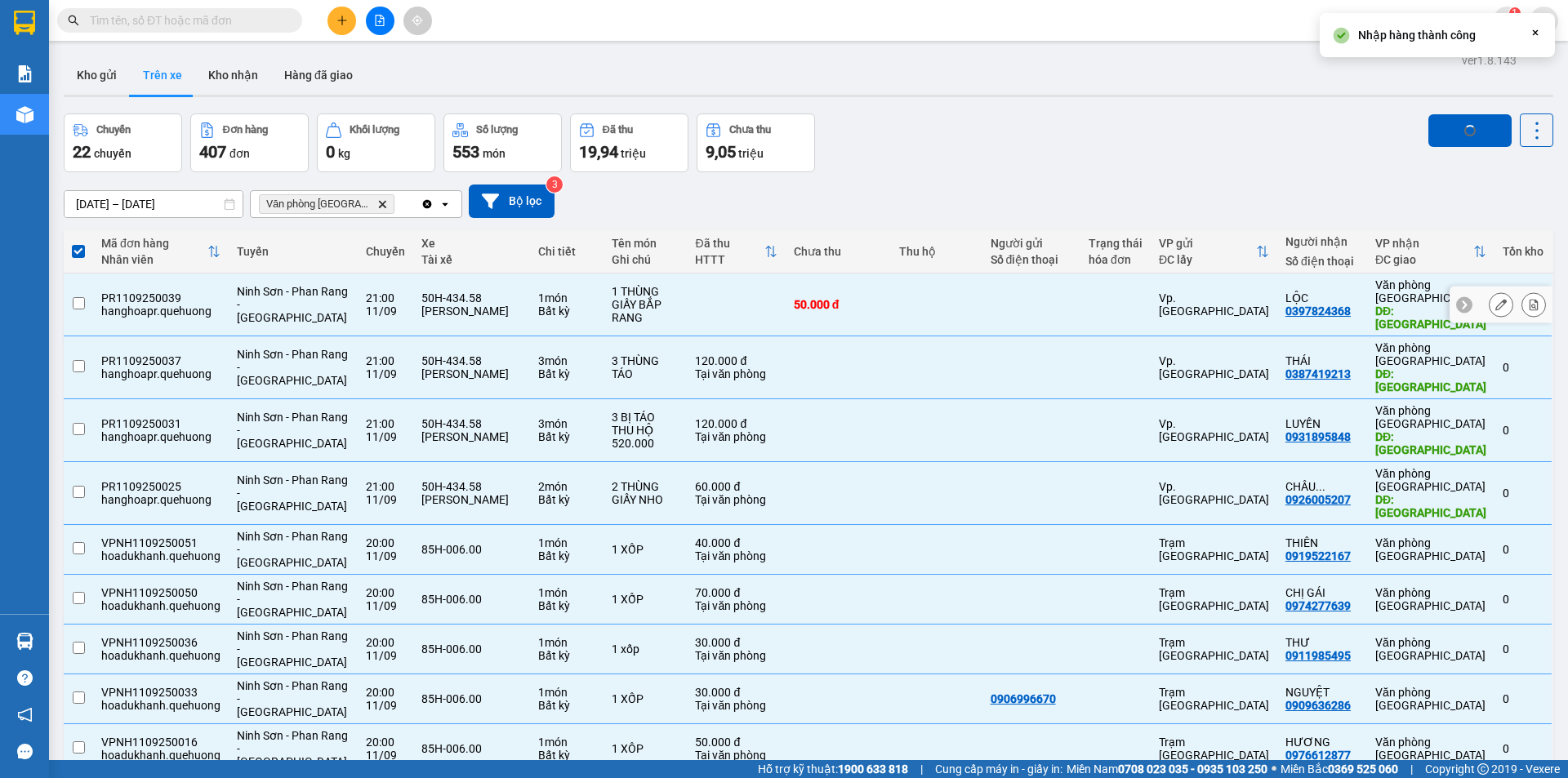
checkbox input "false"
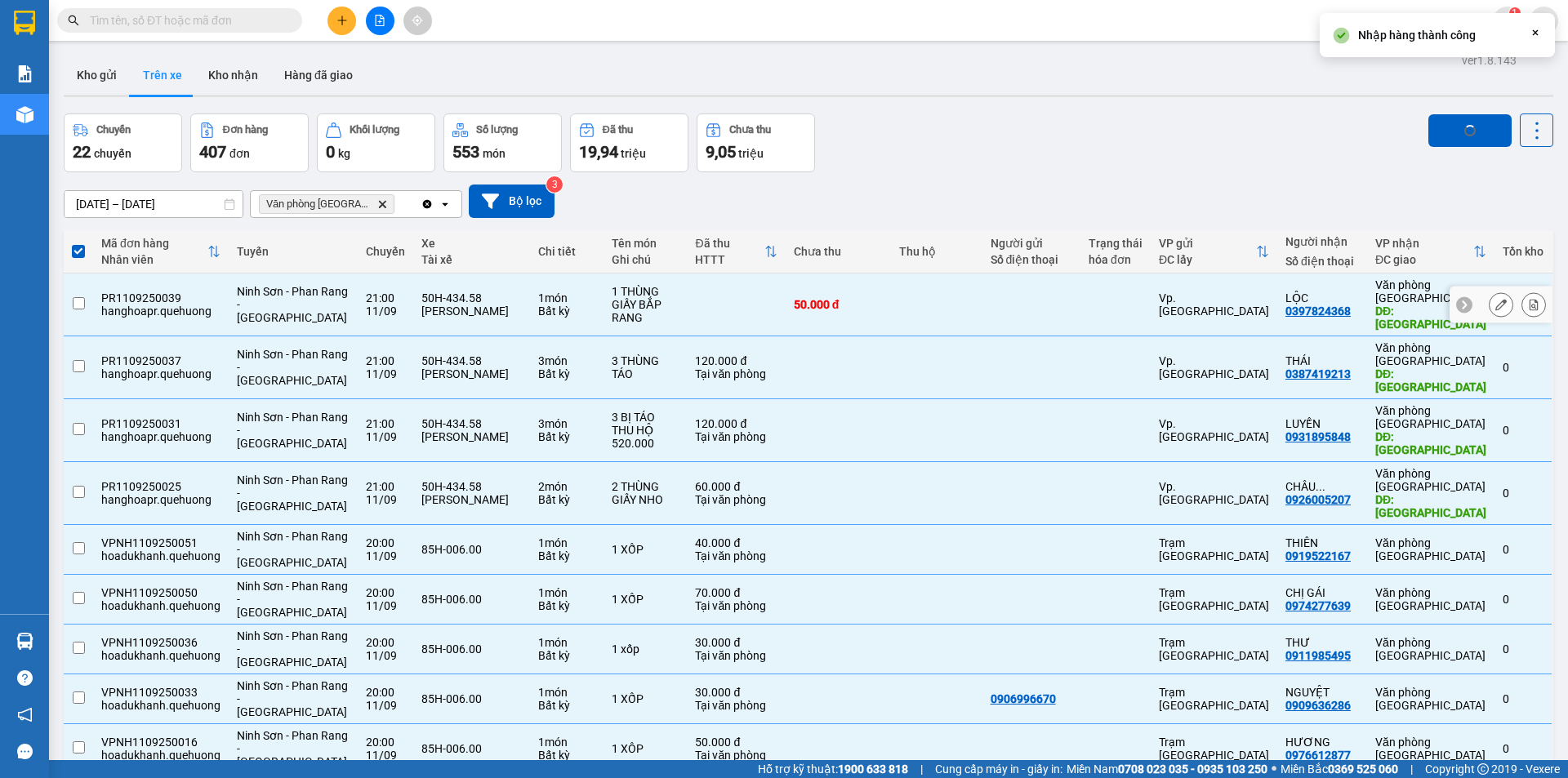
checkbox input "false"
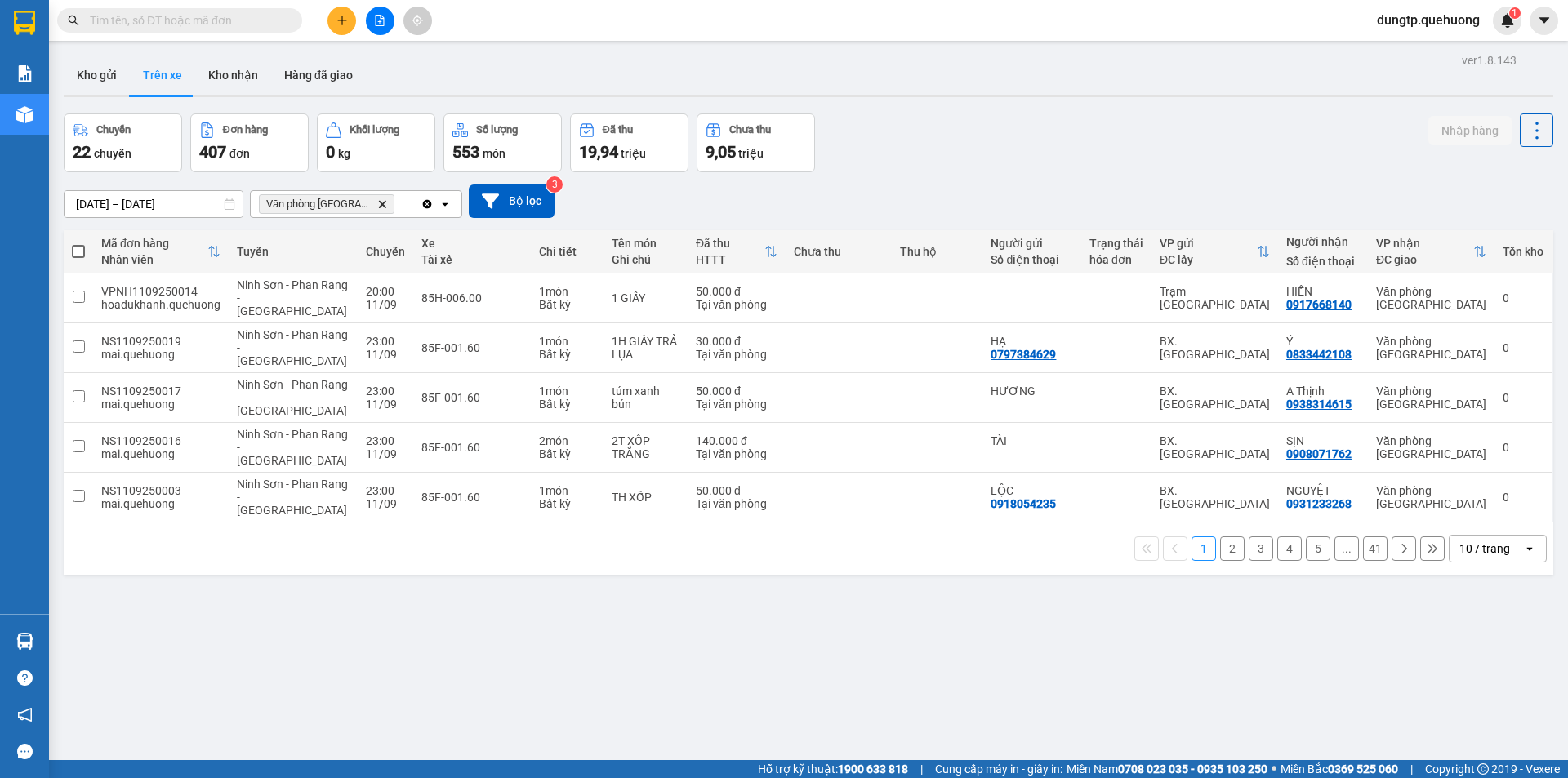
click at [79, 246] on span at bounding box center [79, 252] width 13 height 13
click at [78, 243] on input "checkbox" at bounding box center [78, 243] width 0 height 0
checkbox input "true"
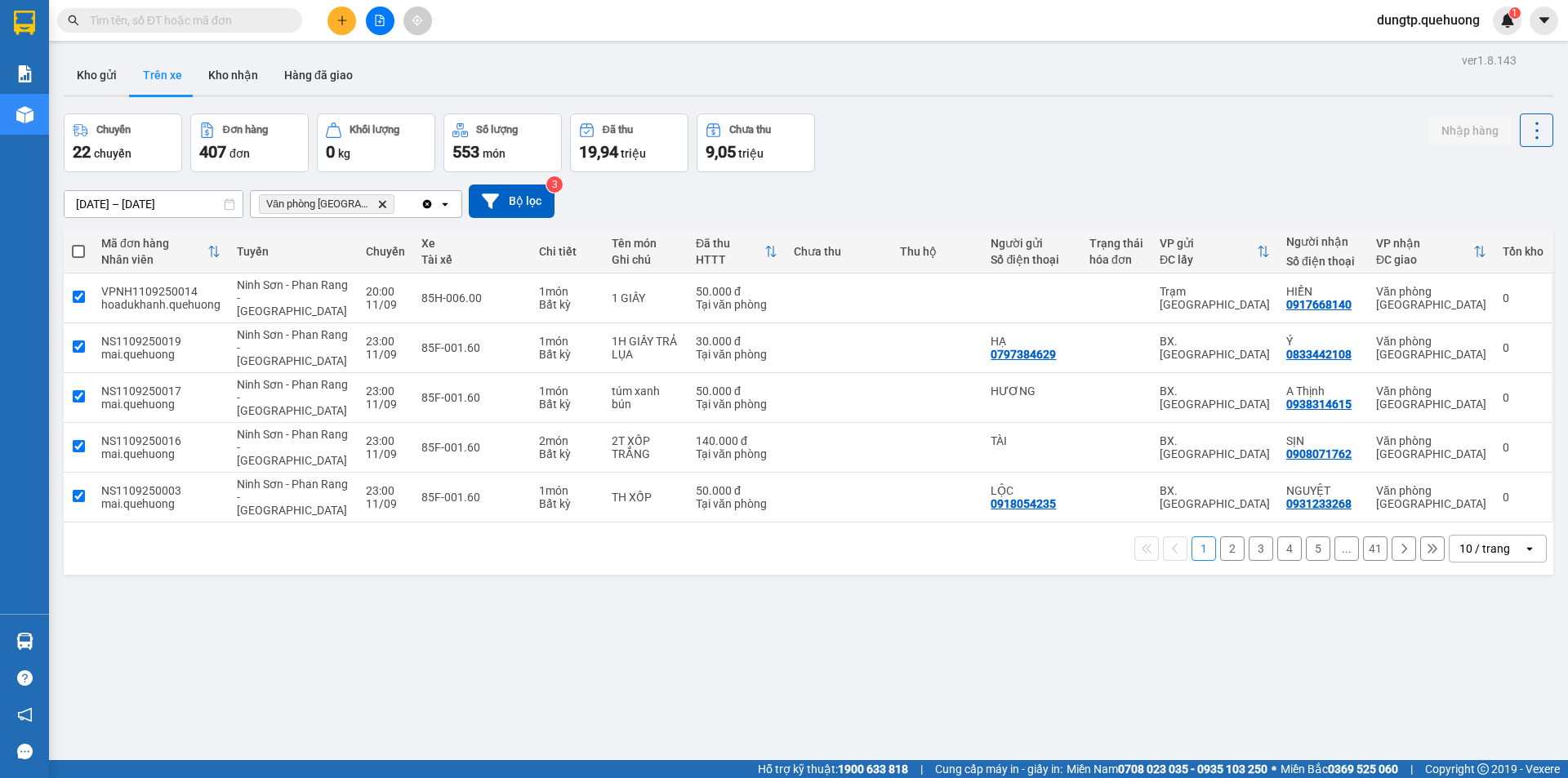
checkbox input "true"
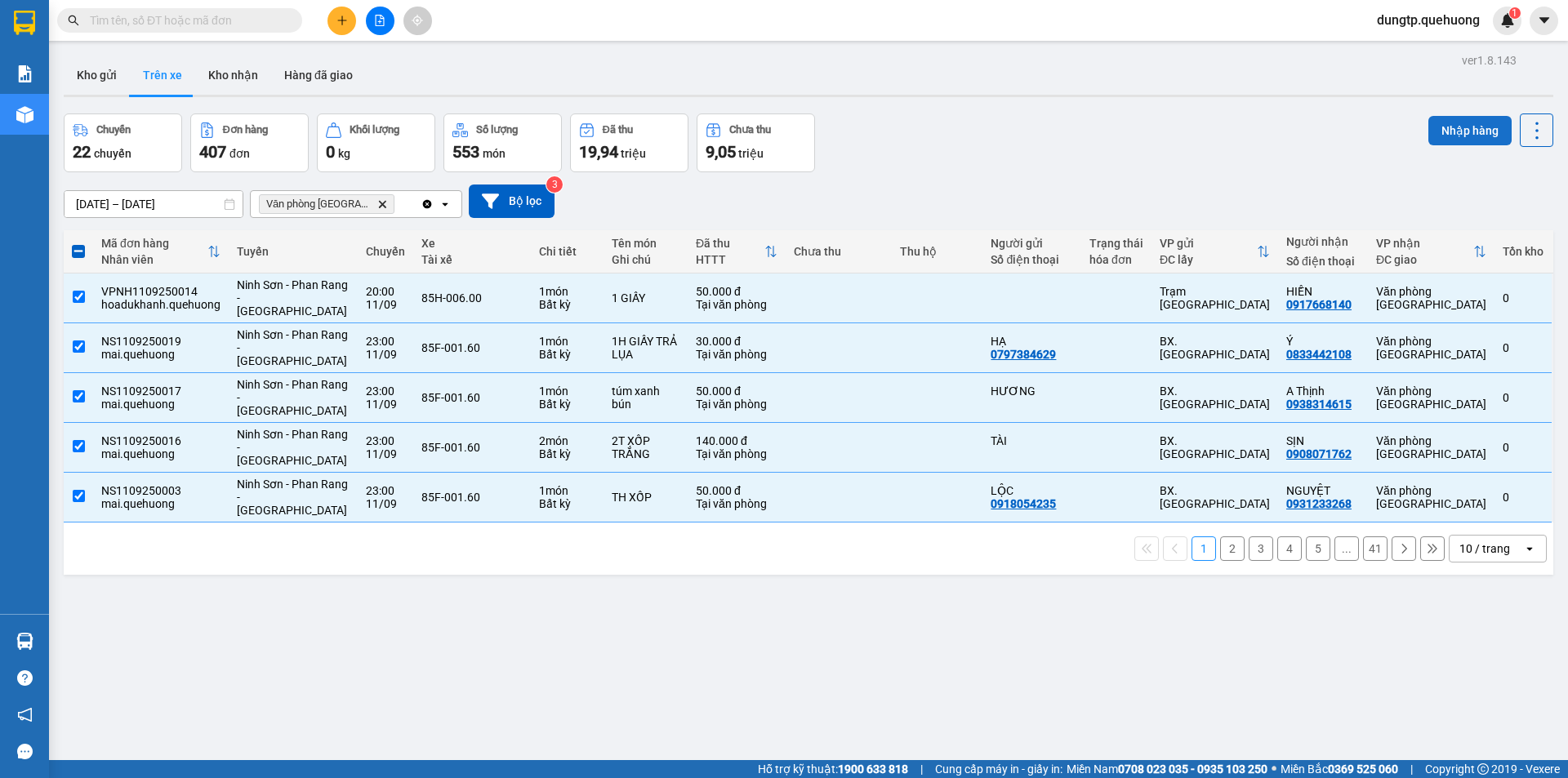
click at [1440, 129] on button "Nhập hàng" at bounding box center [1470, 130] width 84 height 29
checkbox input "false"
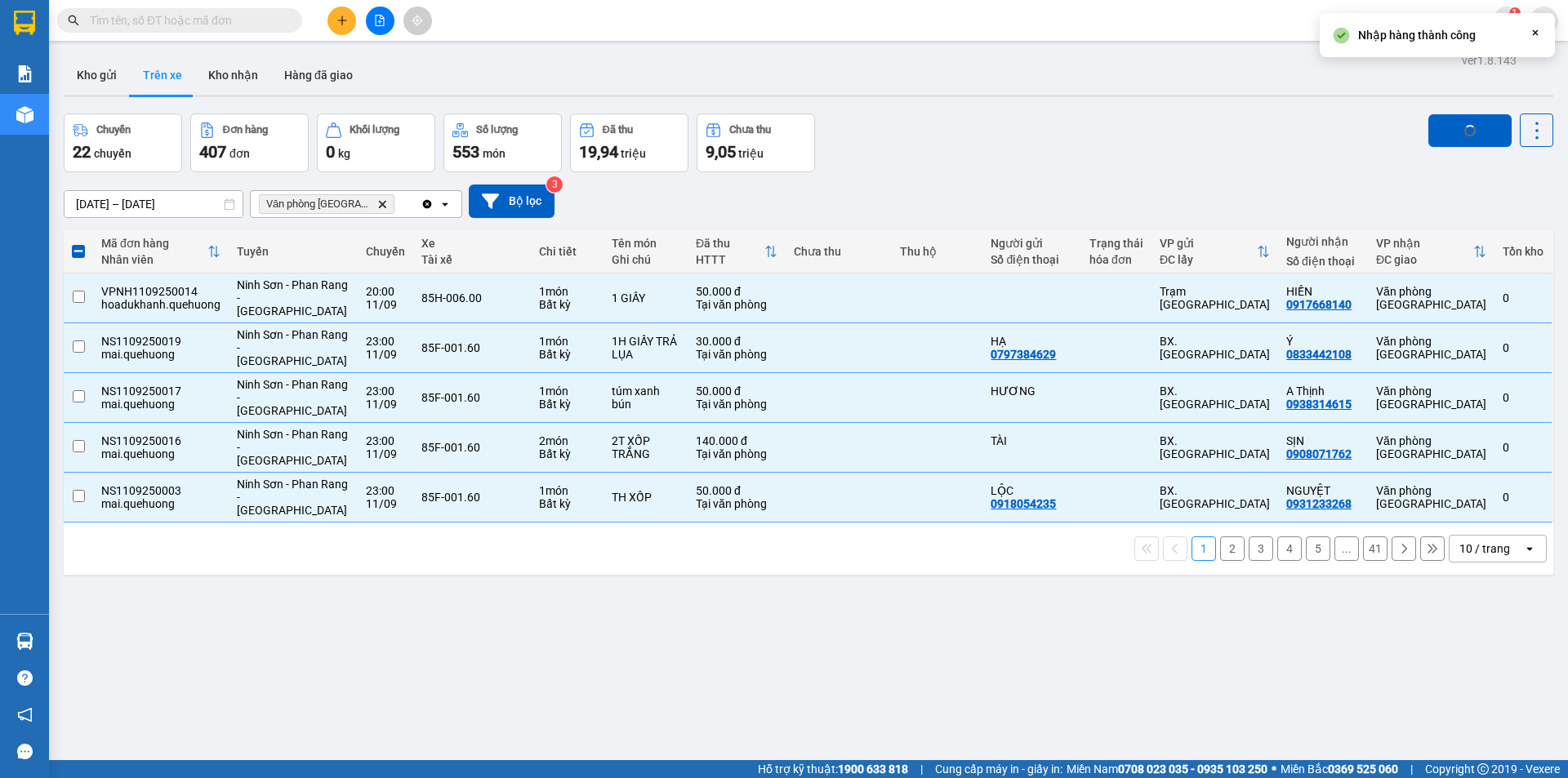
checkbox input "false"
